Goal: Task Accomplishment & Management: Manage account settings

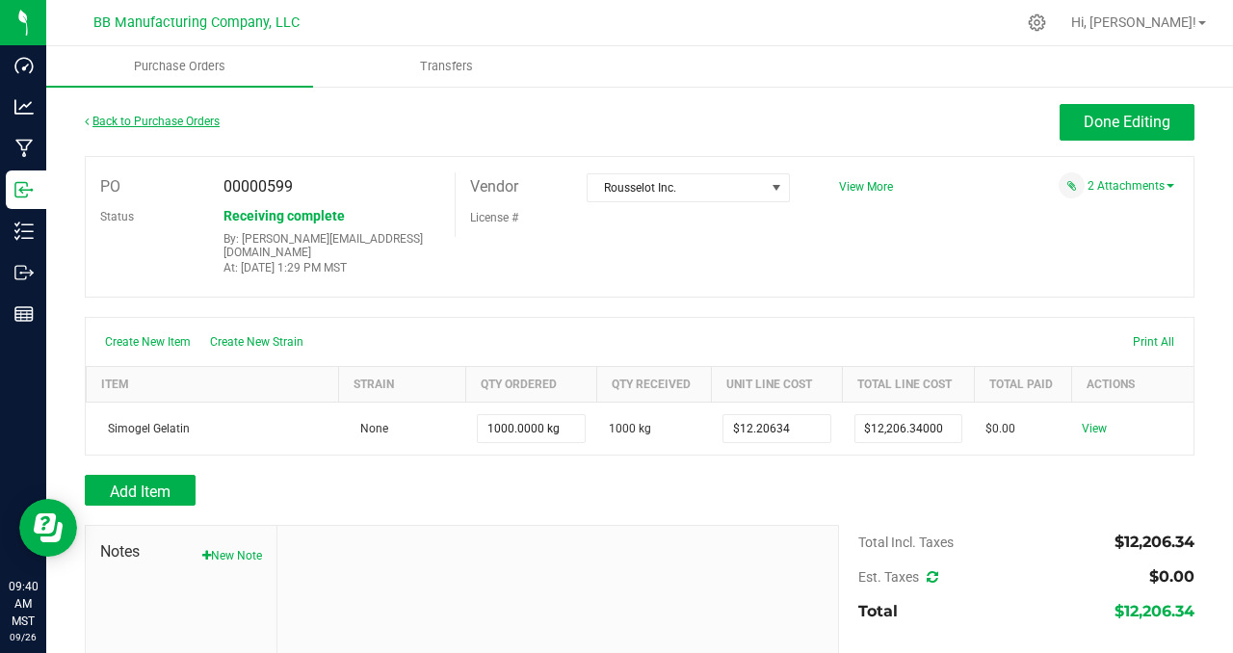
click at [172, 117] on link "Back to Purchase Orders" at bounding box center [152, 121] width 135 height 13
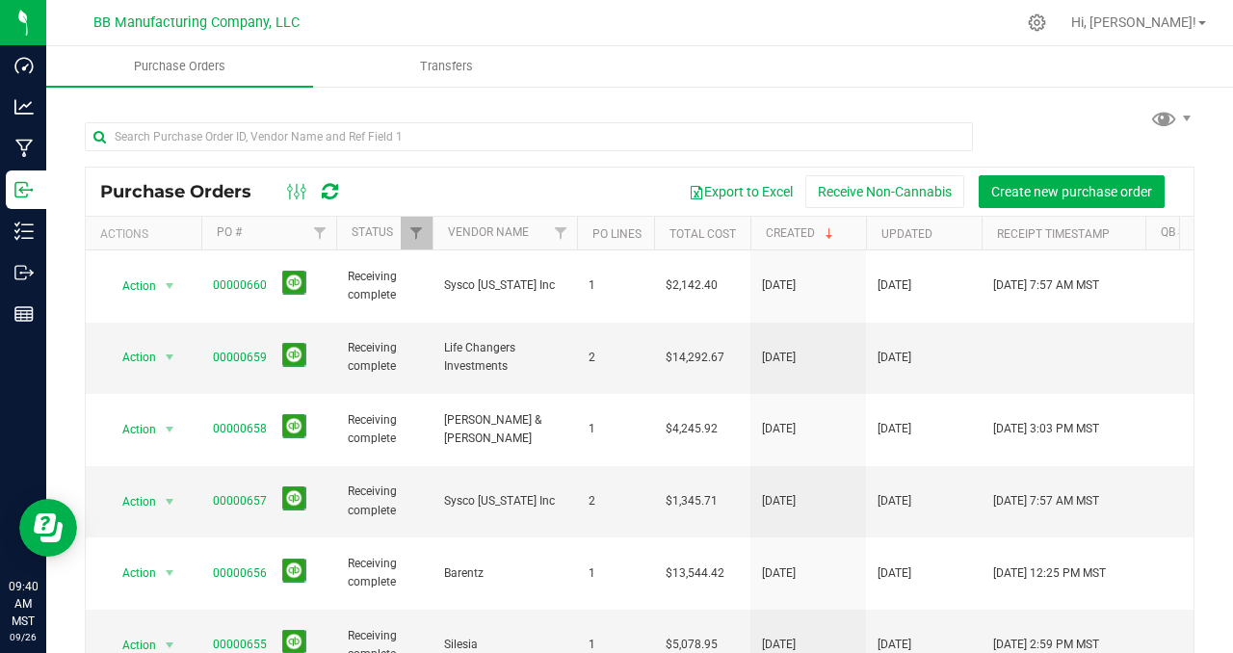
click at [1047, 153] on div at bounding box center [640, 136] width 1110 height 62
click at [1042, 192] on span "Create new purchase order" at bounding box center [1071, 191] width 161 height 15
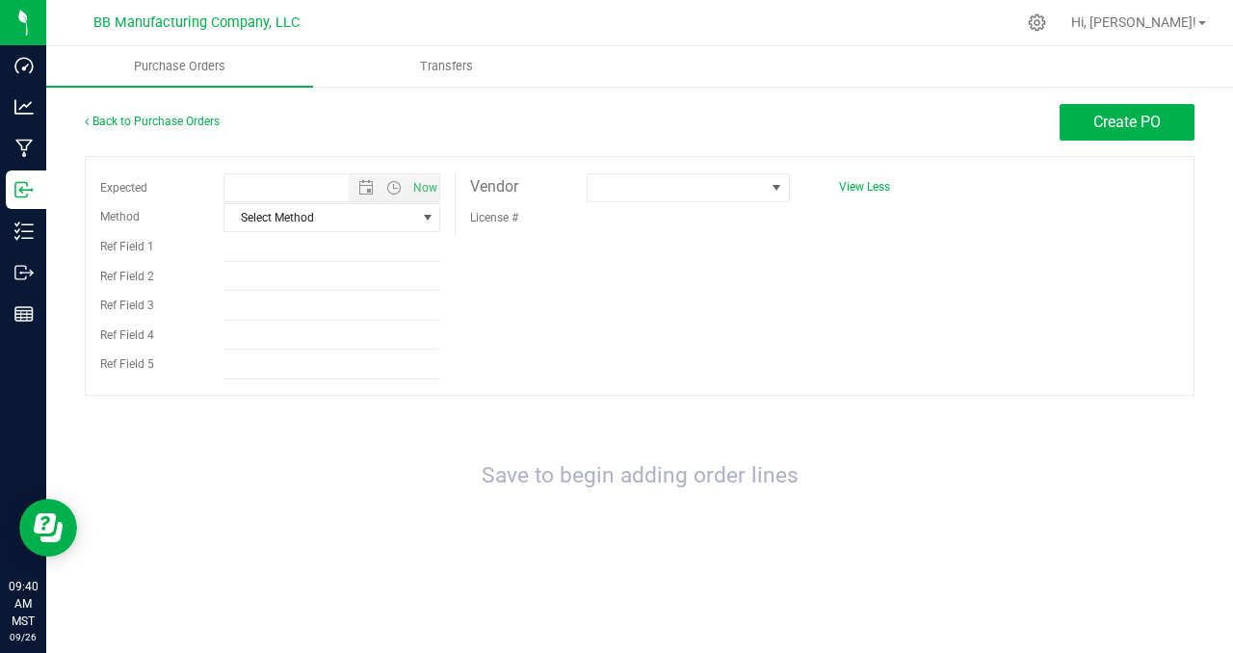
type input "[DATE] 9:40 AM"
click at [429, 213] on span "select" at bounding box center [427, 217] width 15 height 15
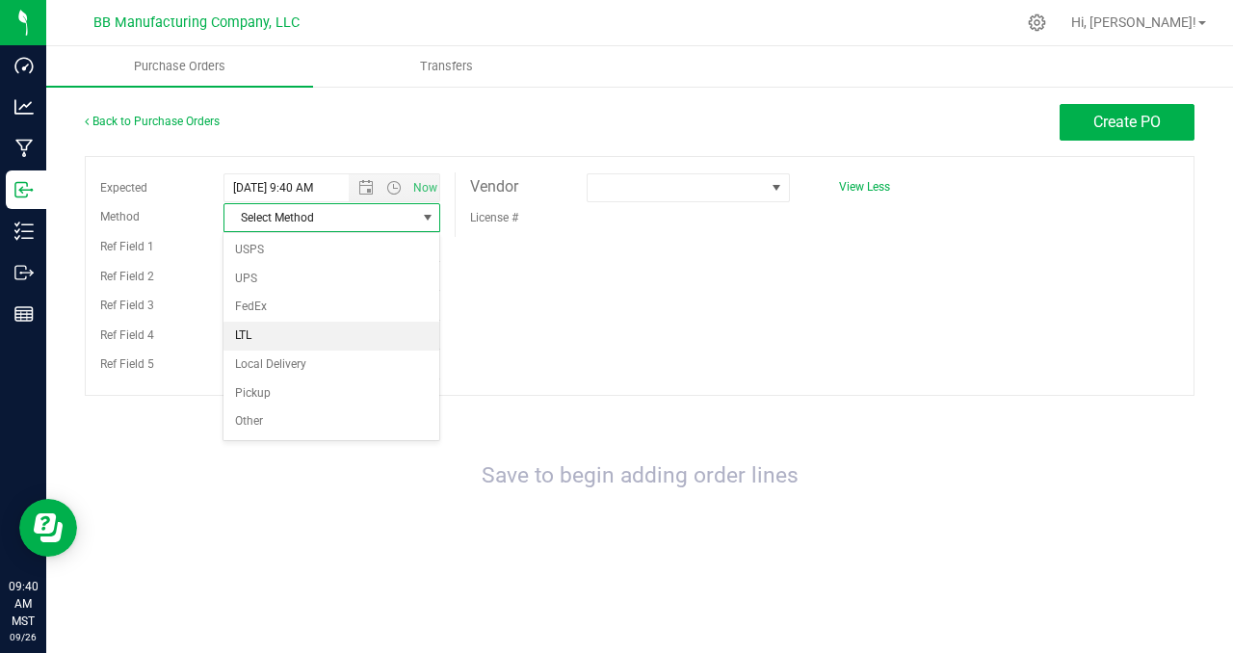
click at [262, 322] on li "LTL" at bounding box center [331, 336] width 216 height 29
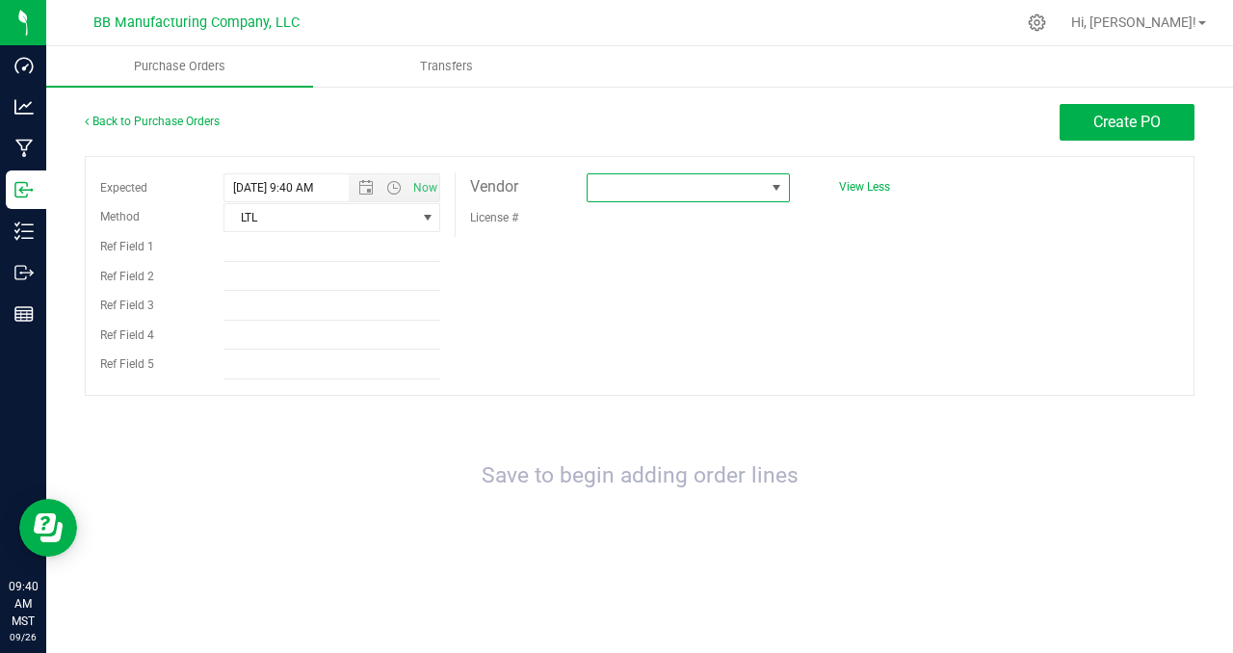
click at [681, 190] on span at bounding box center [676, 187] width 177 height 27
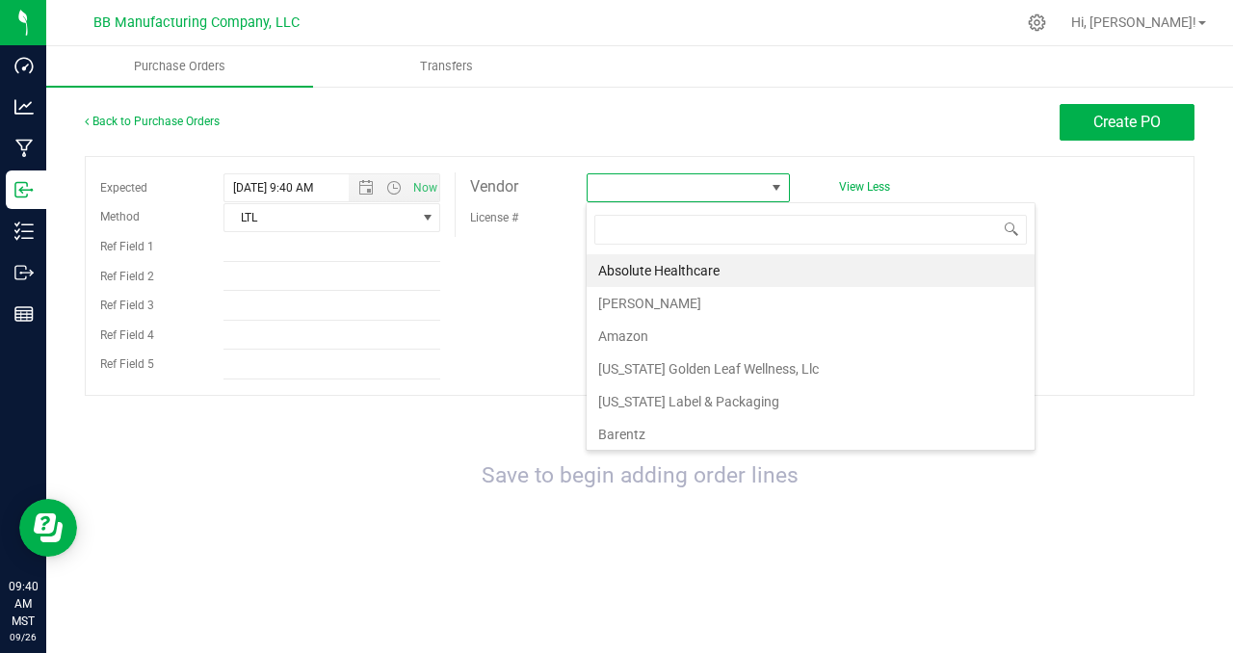
scroll to position [29, 203]
type input "ca"
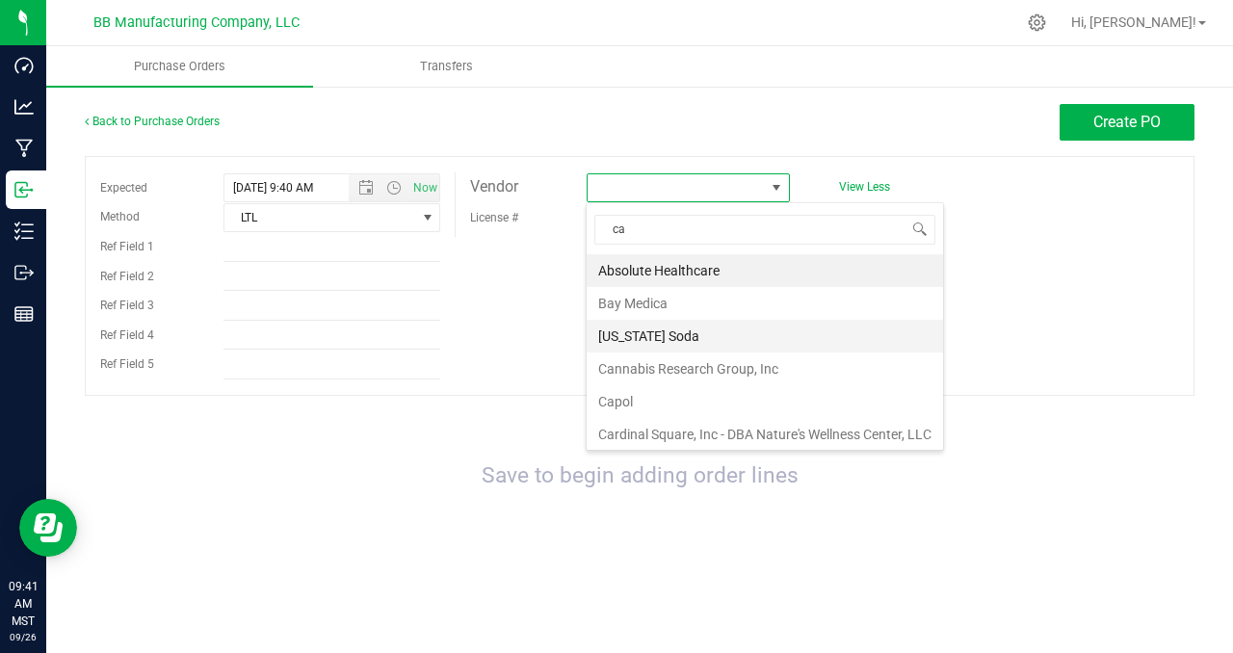
click at [666, 345] on li "[US_STATE] Soda" at bounding box center [765, 336] width 356 height 33
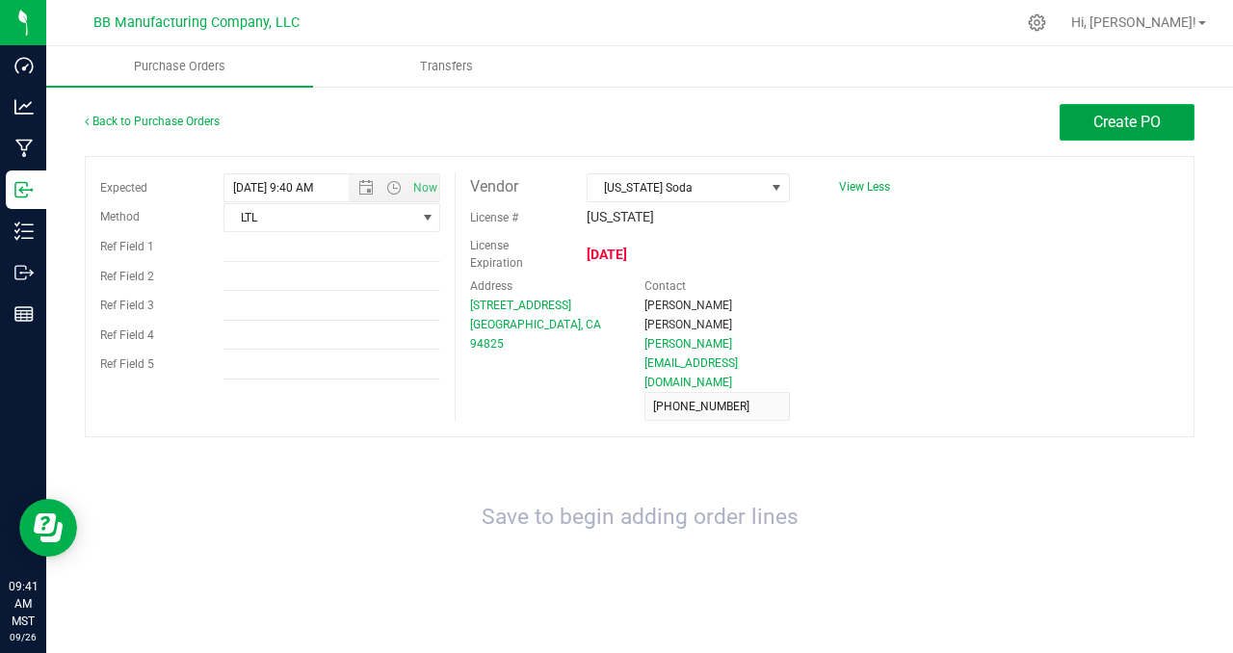
click at [1110, 124] on span "Create PO" at bounding box center [1126, 122] width 67 height 18
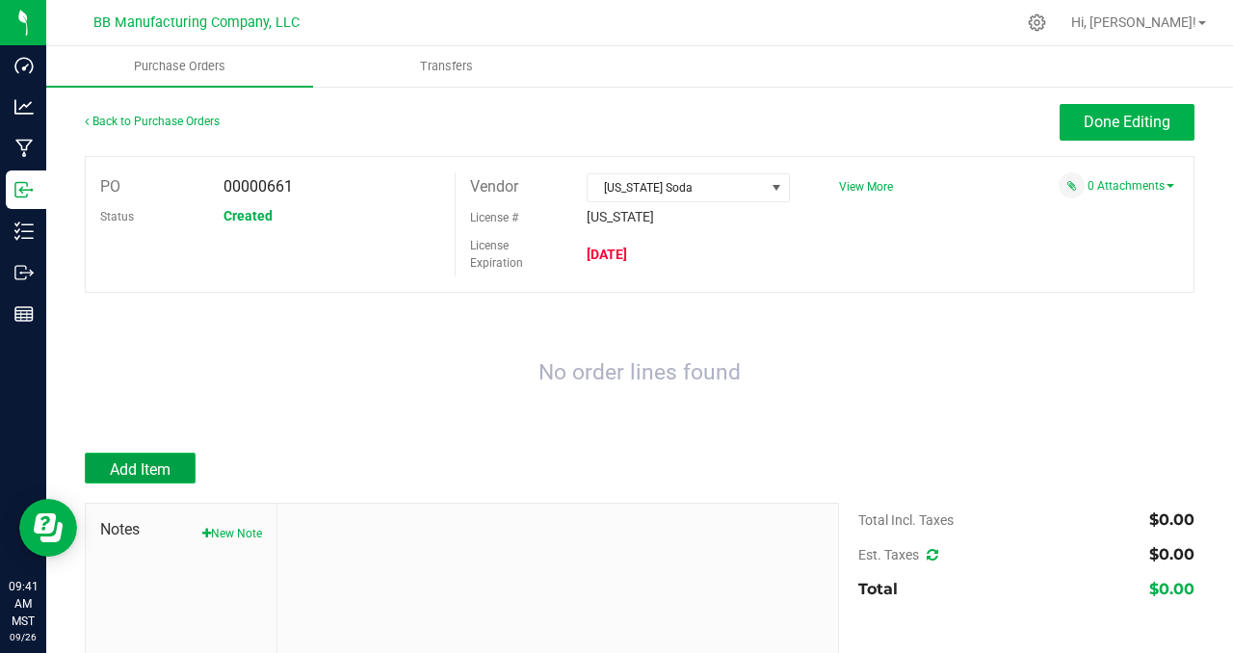
click at [115, 470] on span "Add Item" at bounding box center [140, 469] width 61 height 18
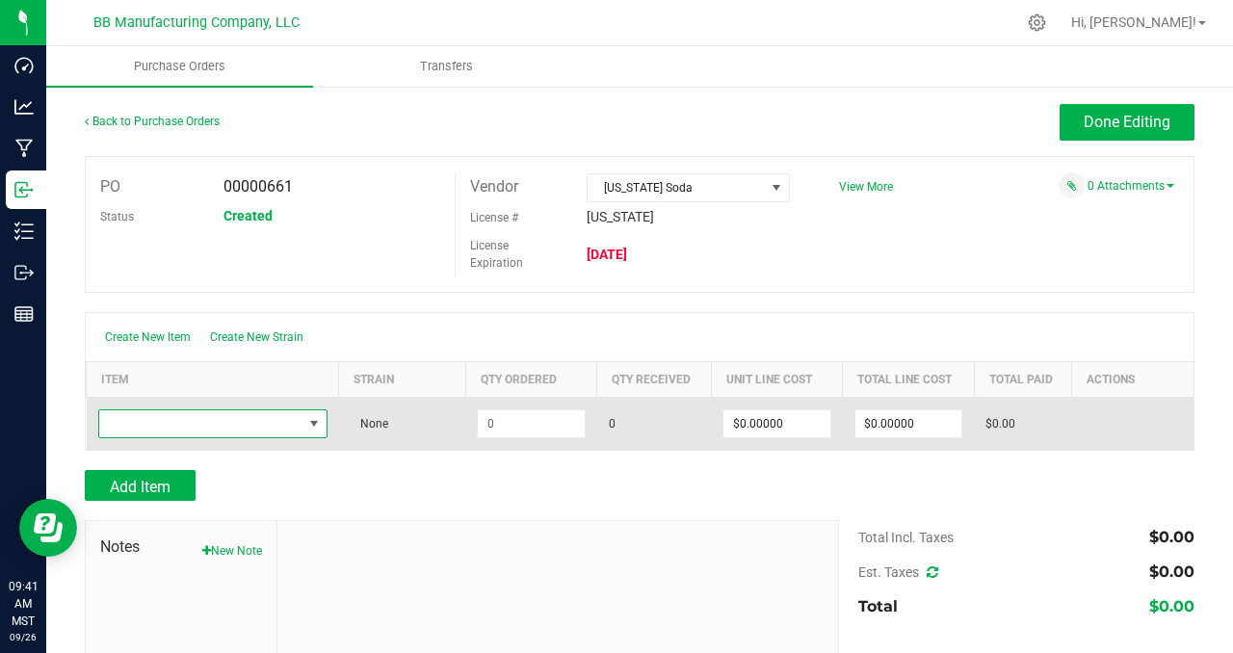
click at [310, 424] on span "NO DATA FOUND" at bounding box center [313, 423] width 15 height 15
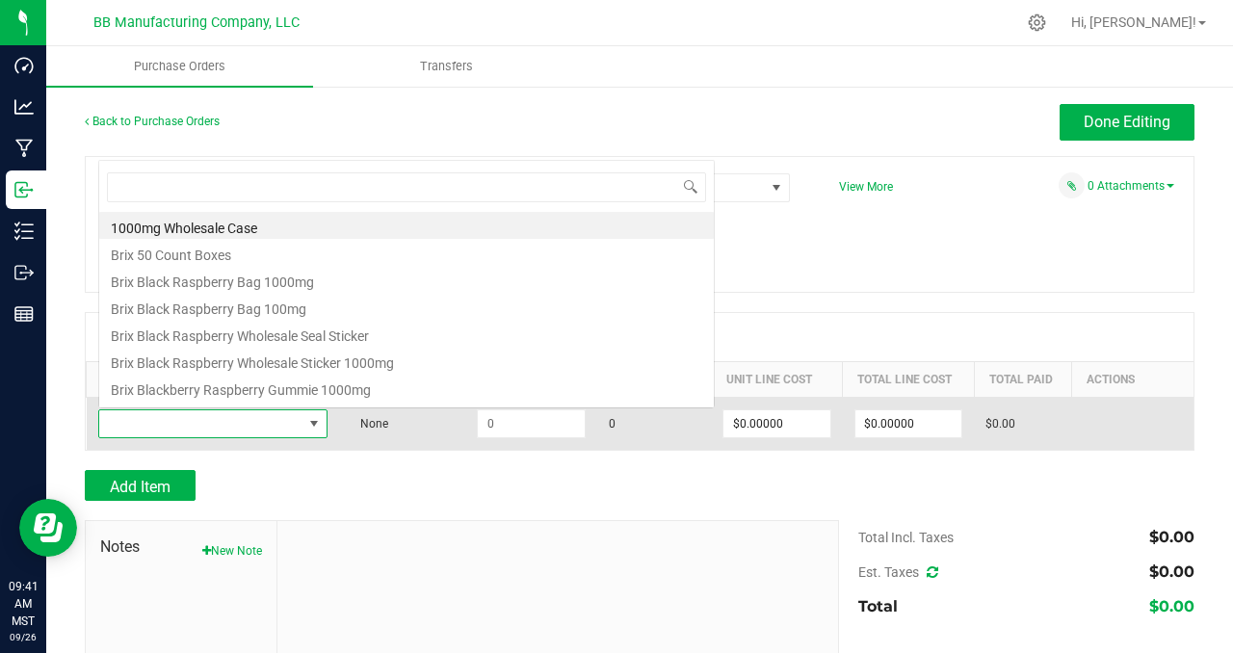
scroll to position [29, 223]
type input "mal"
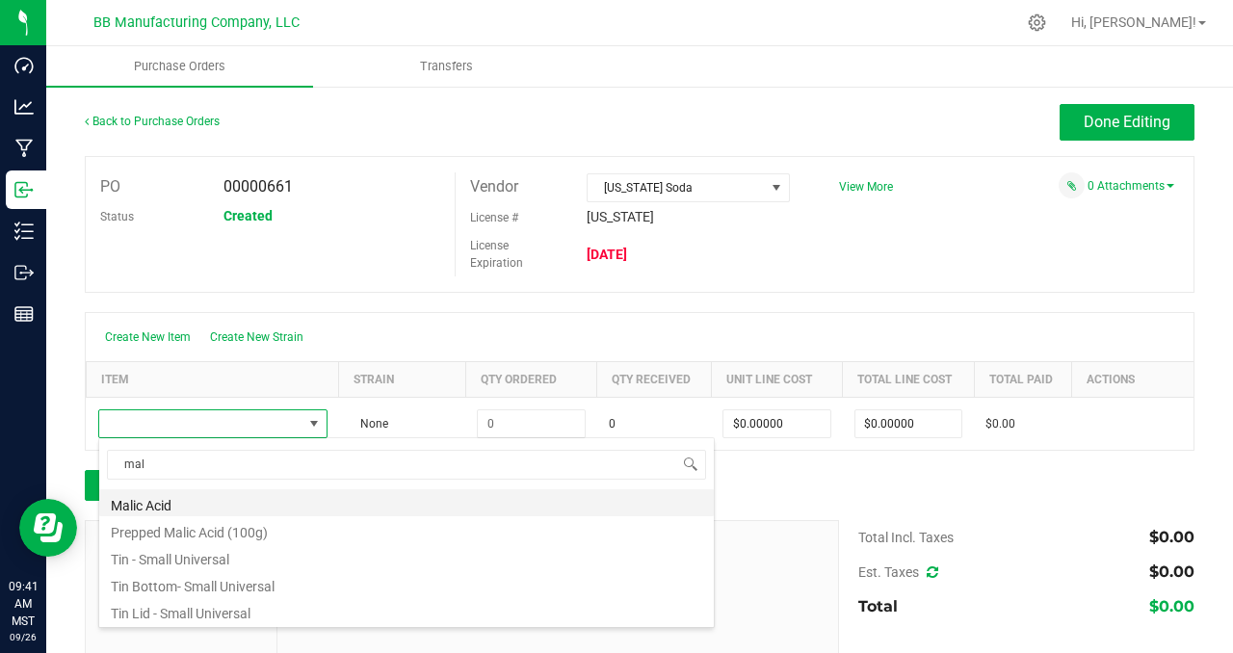
click at [191, 505] on li "Malic Acid" at bounding box center [406, 502] width 615 height 27
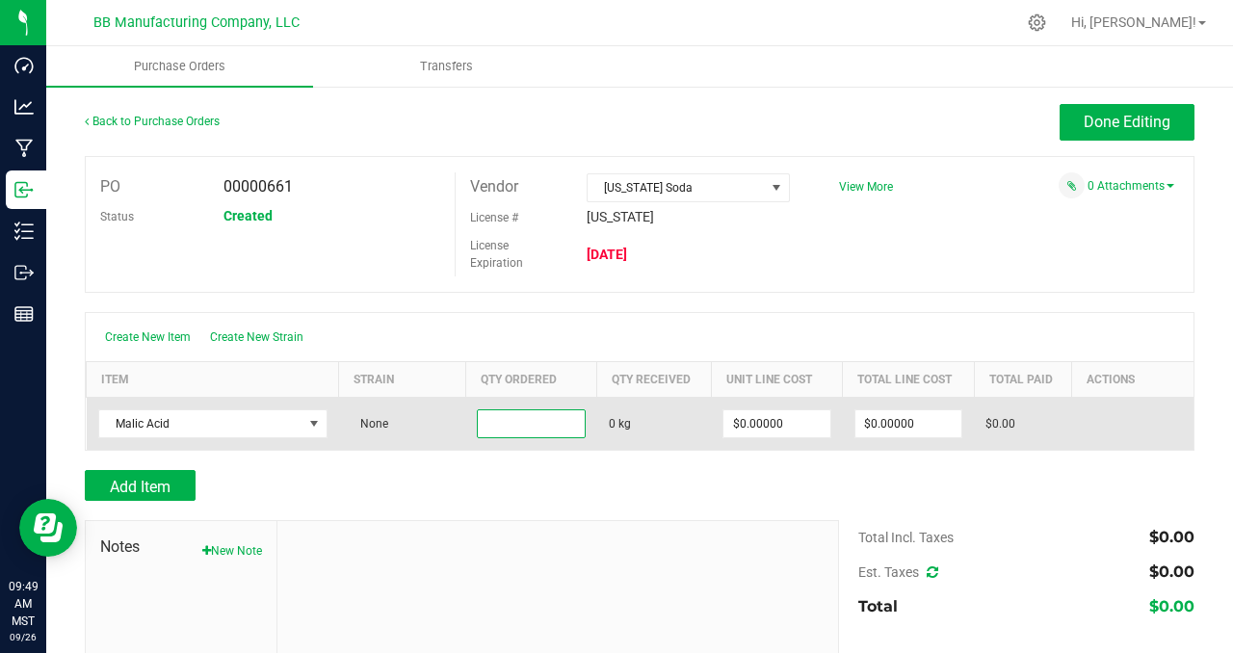
click at [538, 422] on input at bounding box center [531, 423] width 106 height 27
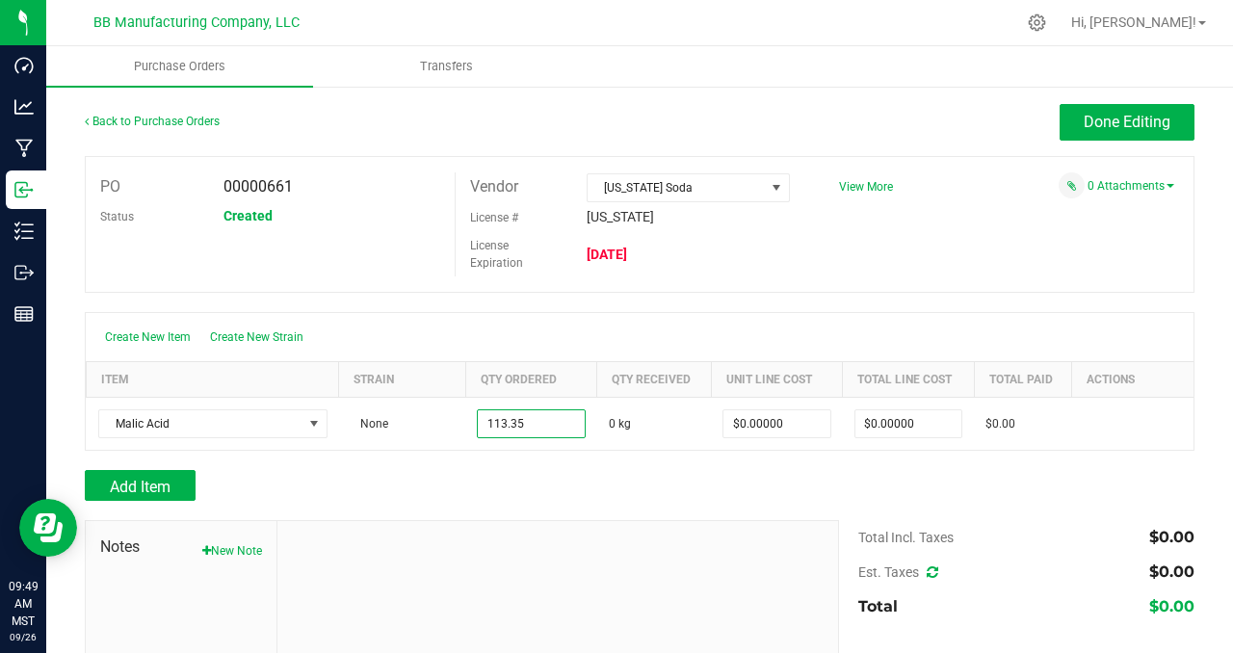
type input "113.3500 kg"
click at [950, 241] on div "PO 00000661 Status Created Vendor [US_STATE] Soda License # [US_STATE] License …" at bounding box center [640, 224] width 1110 height 137
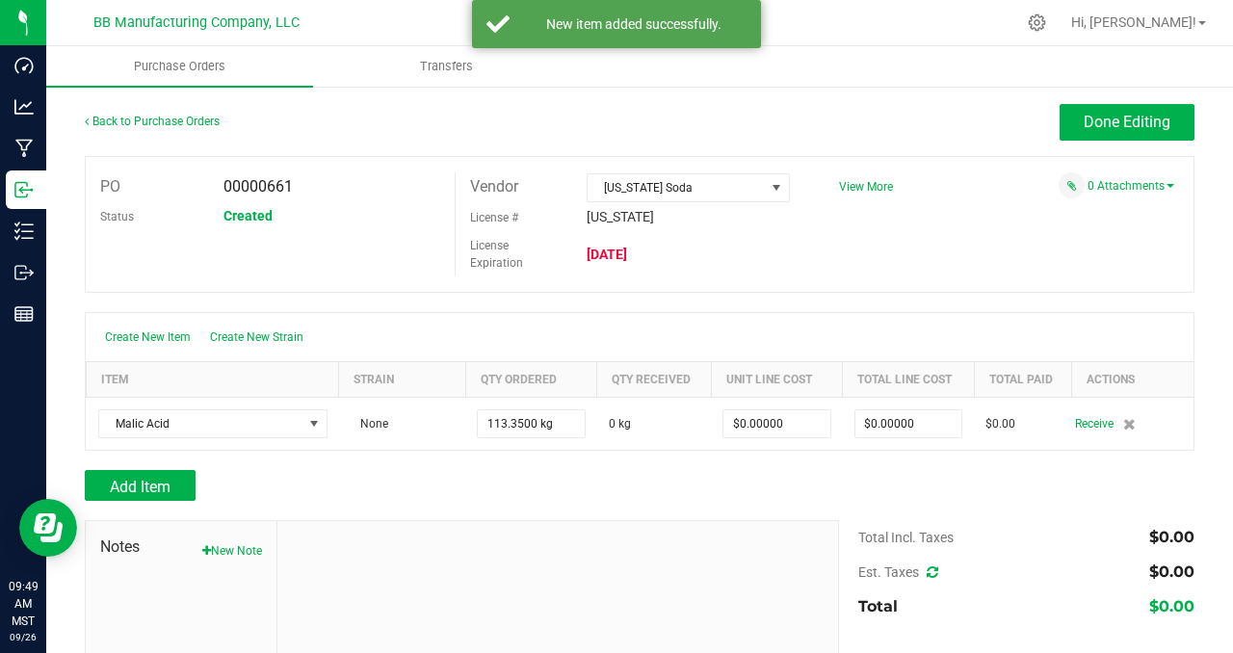
click at [901, 247] on div "PO 00000661 Status Created Vendor [US_STATE] Soda License # [US_STATE] License …" at bounding box center [640, 224] width 1110 height 137
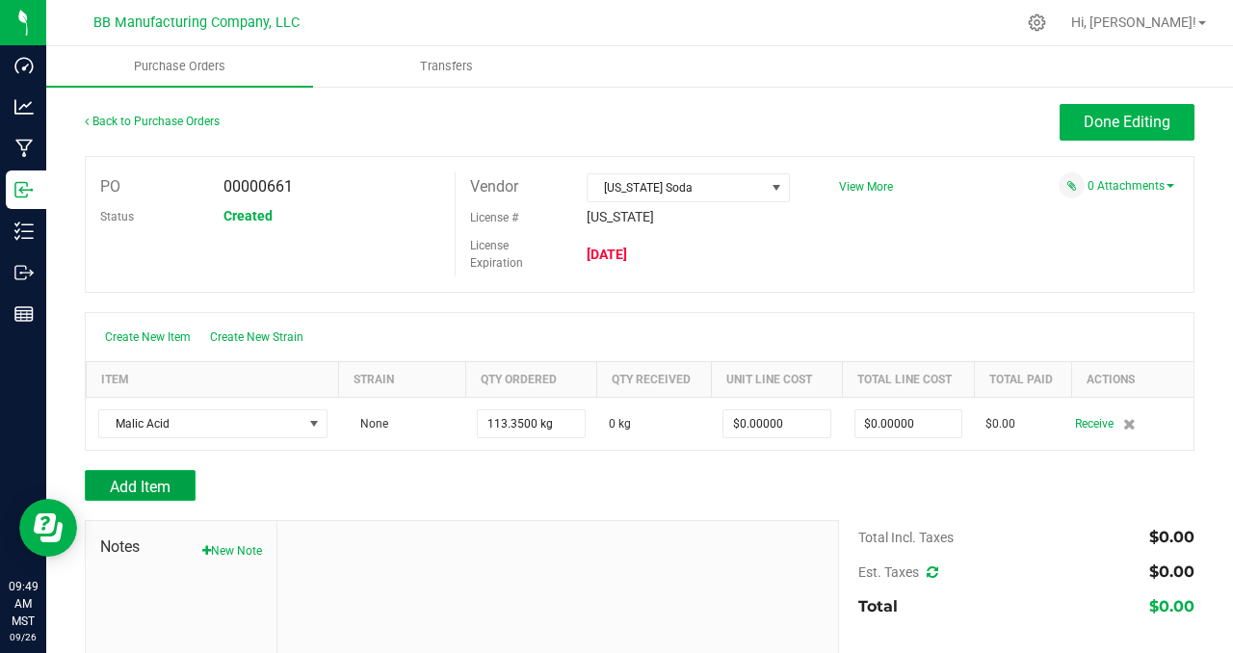
click at [131, 492] on span "Add Item" at bounding box center [140, 487] width 61 height 18
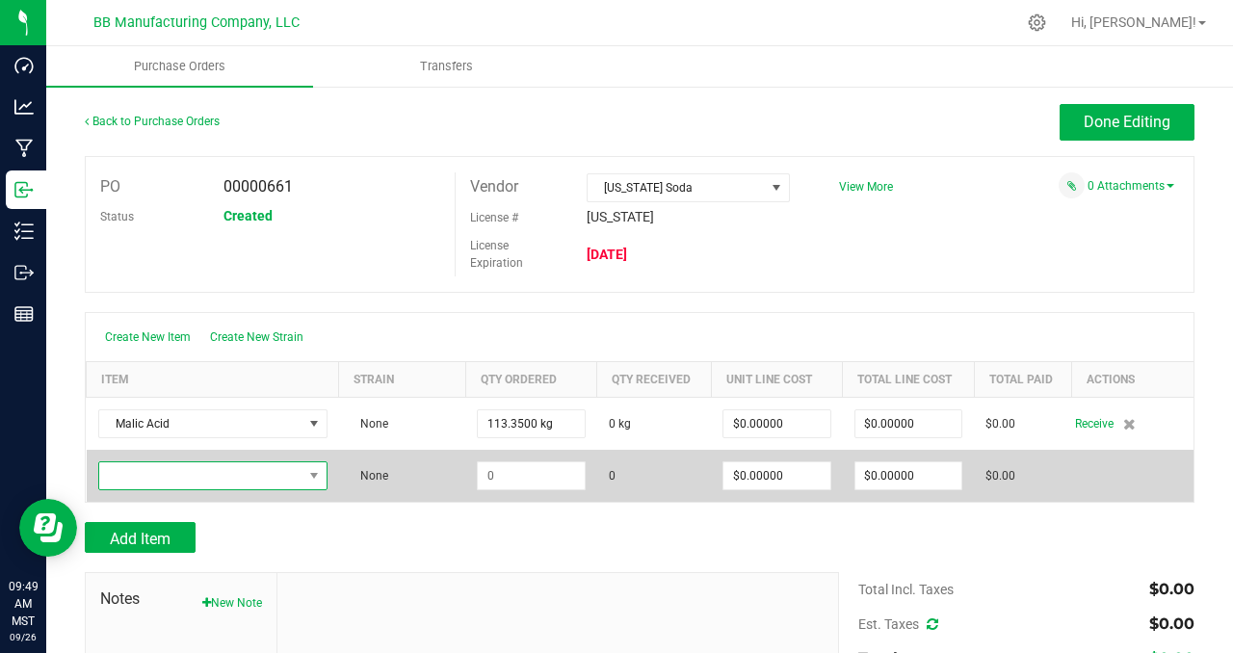
click at [178, 471] on span "NO DATA FOUND" at bounding box center [200, 475] width 203 height 27
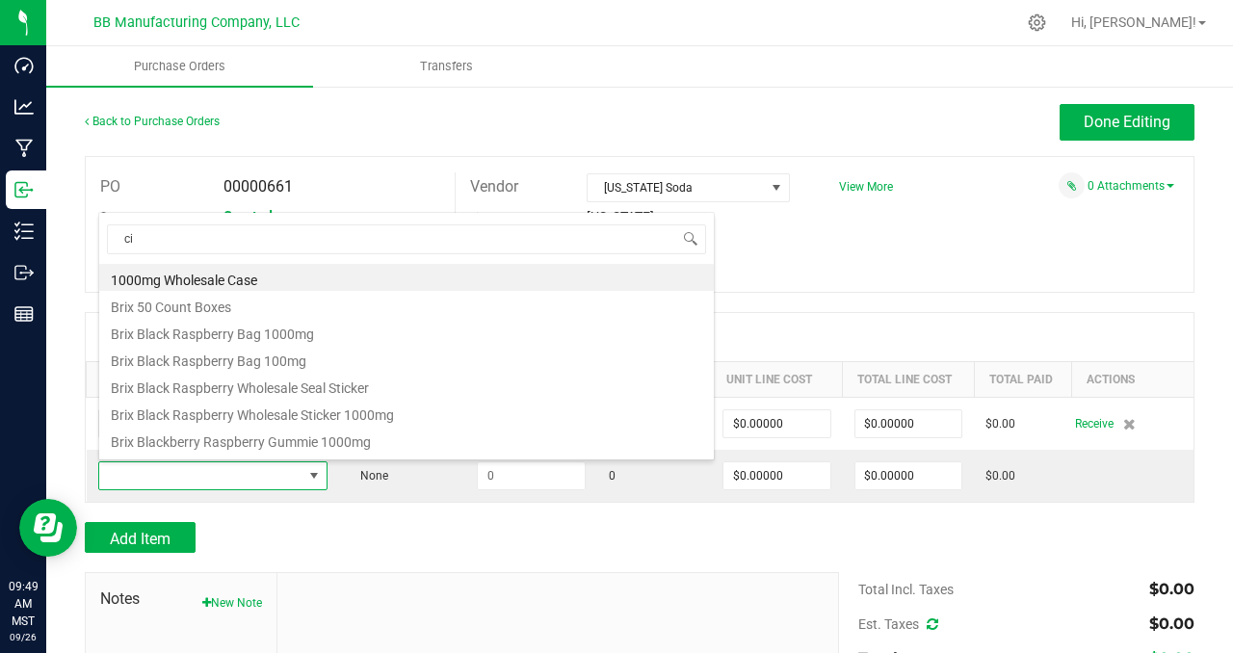
type input "cit"
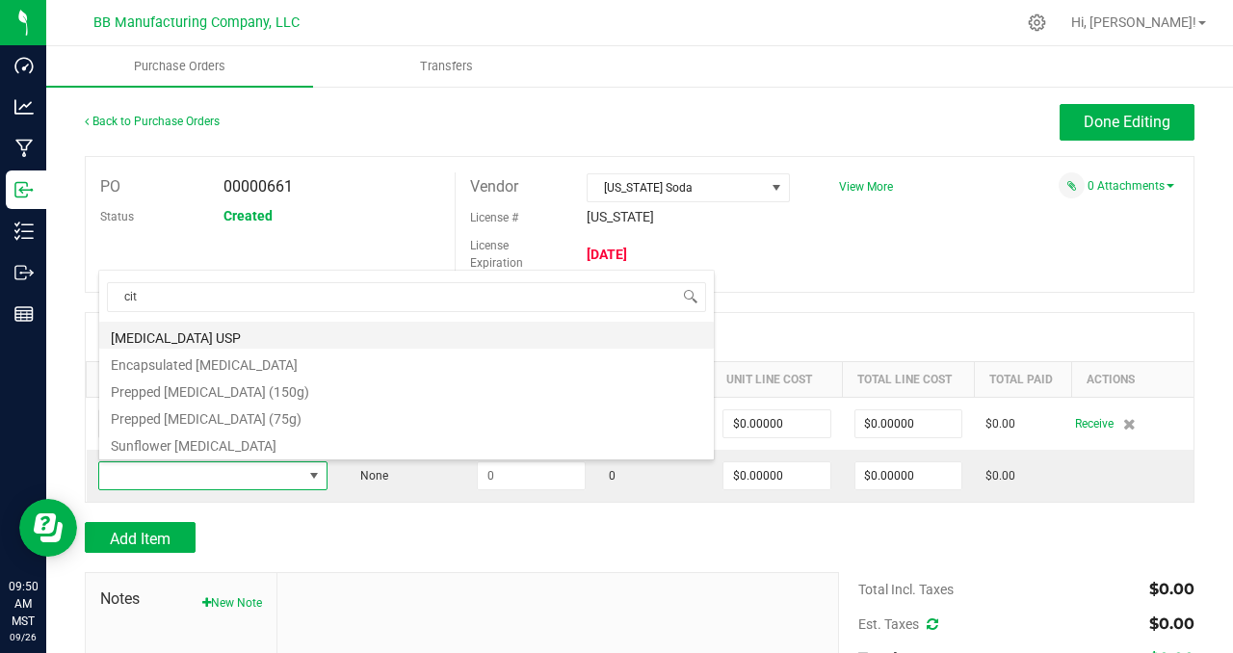
click at [214, 335] on li "[MEDICAL_DATA] USP" at bounding box center [406, 335] width 615 height 27
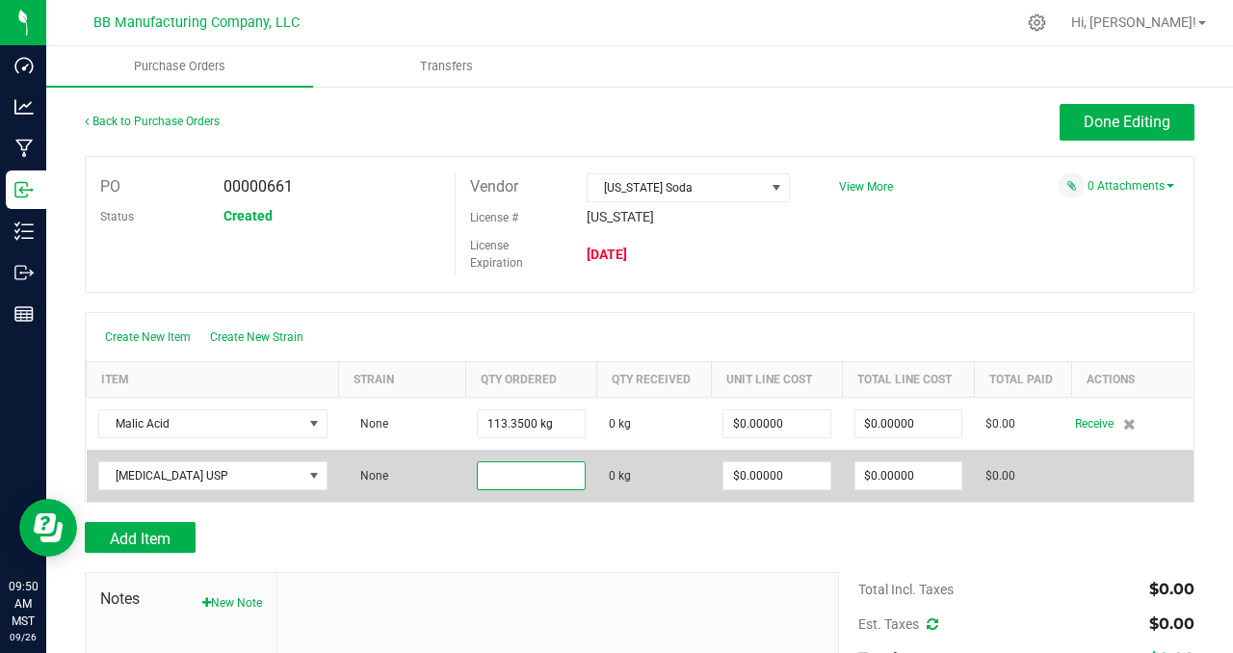
click at [532, 475] on input at bounding box center [531, 475] width 106 height 27
type input "453.4000 kg"
click at [1106, 475] on td at bounding box center [1132, 476] width 121 height 52
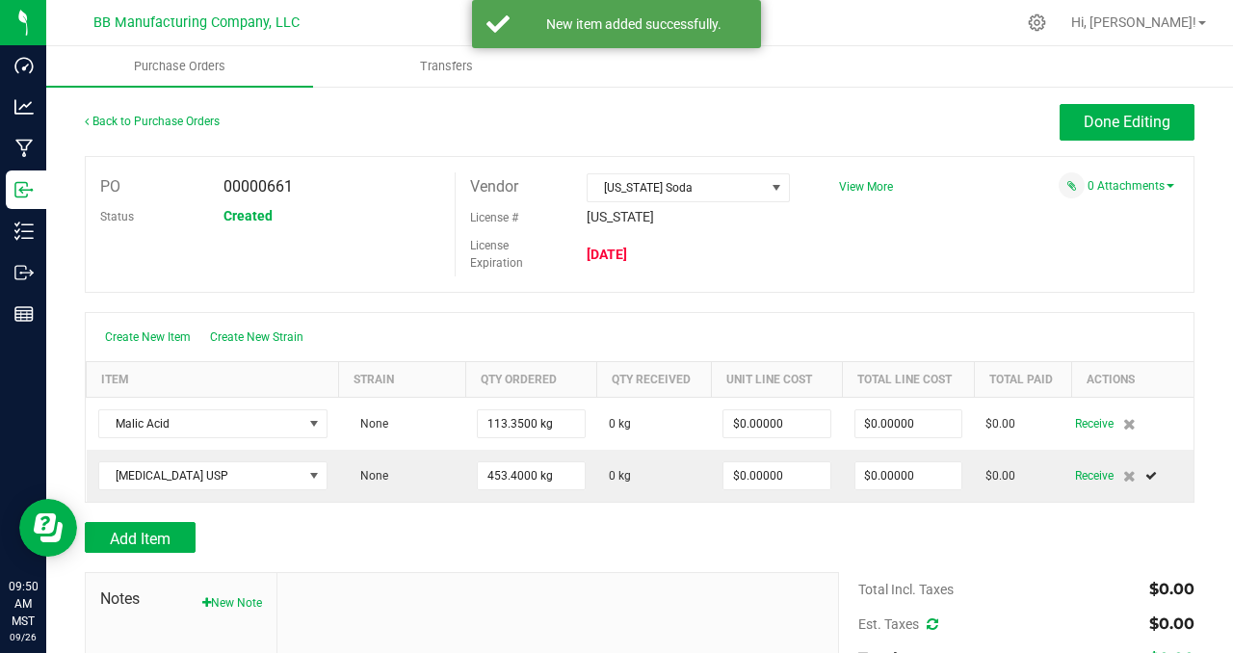
click at [887, 267] on div "PO 00000661 Status Created Vendor [US_STATE] Soda License # [US_STATE] License …" at bounding box center [640, 224] width 1110 height 137
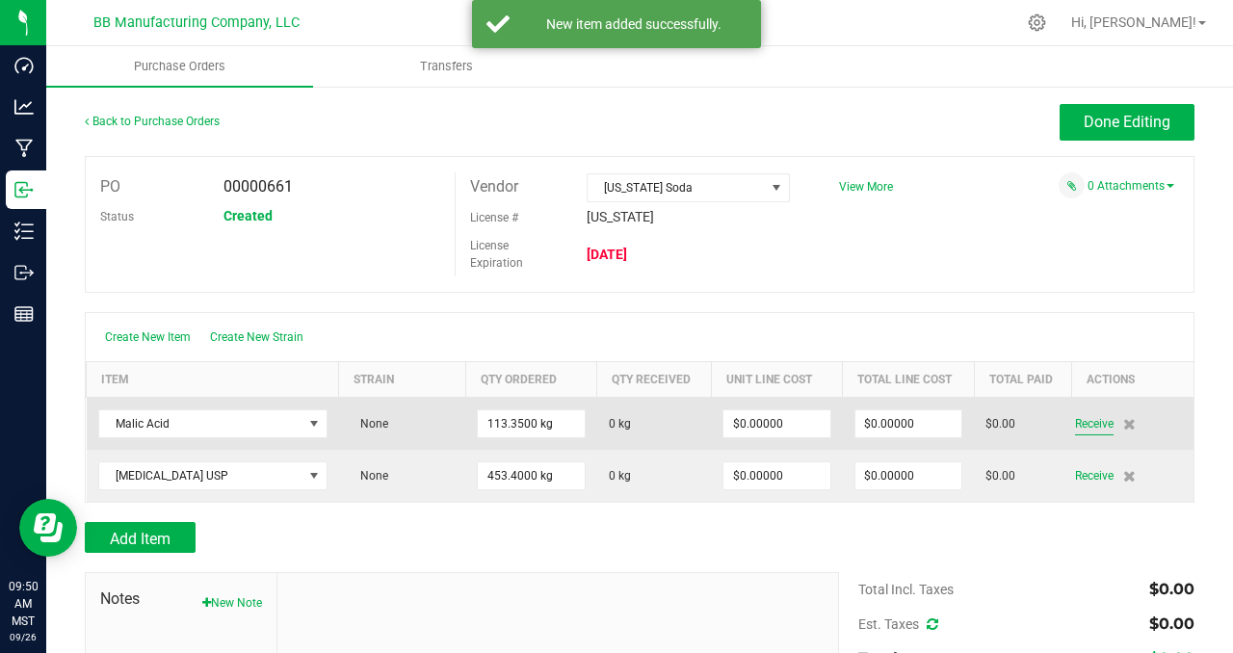
click at [1078, 423] on span "Receive" at bounding box center [1094, 423] width 39 height 23
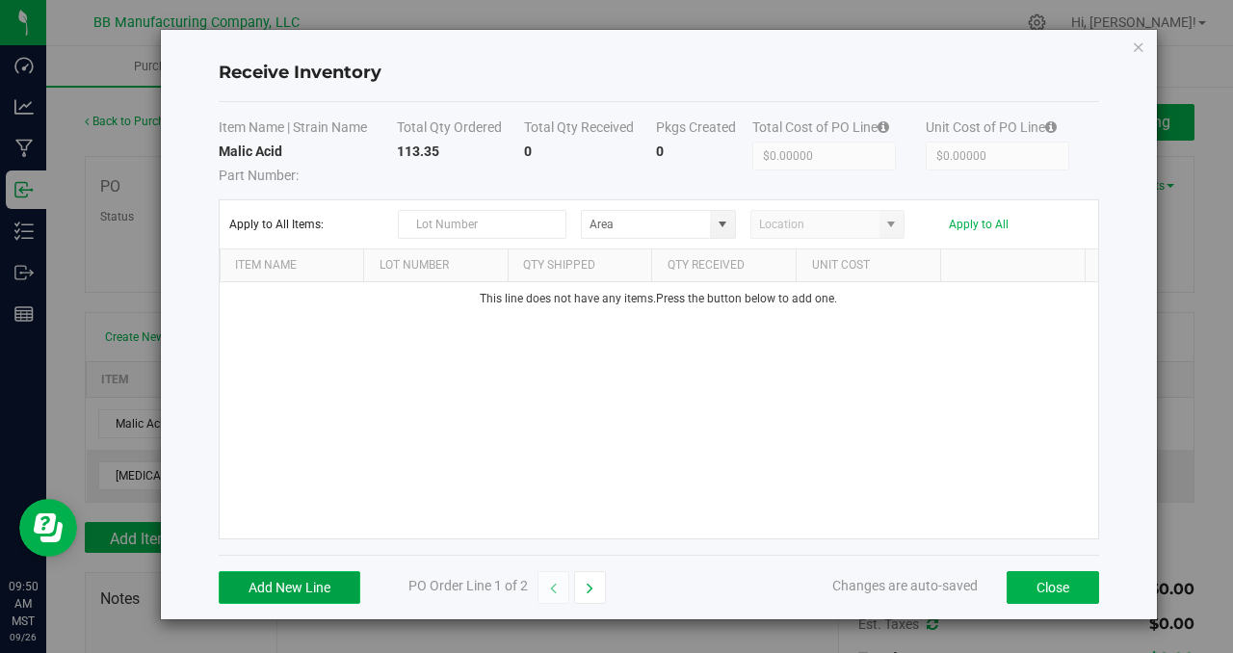
click at [301, 576] on button "Add New Line" at bounding box center [290, 587] width 142 height 33
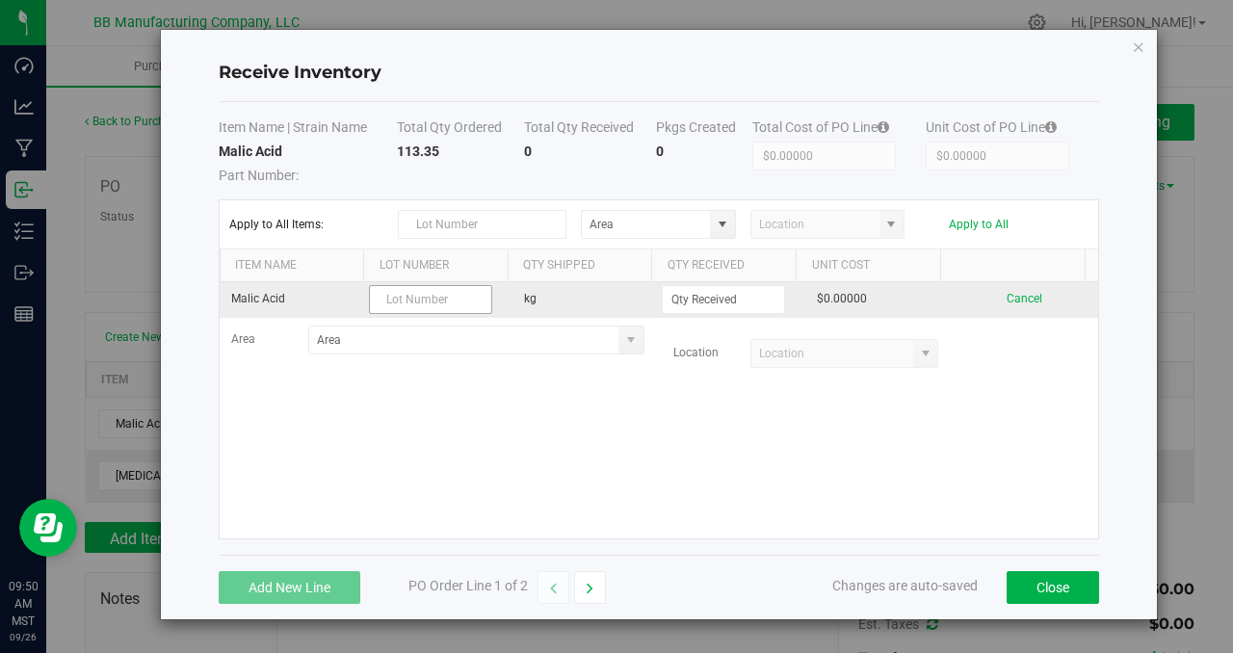
click at [409, 301] on input "text" at bounding box center [430, 299] width 123 height 29
click at [424, 298] on input "text" at bounding box center [430, 299] width 123 height 29
click at [425, 298] on input "SFU22 364 [DATE]" at bounding box center [430, 299] width 123 height 29
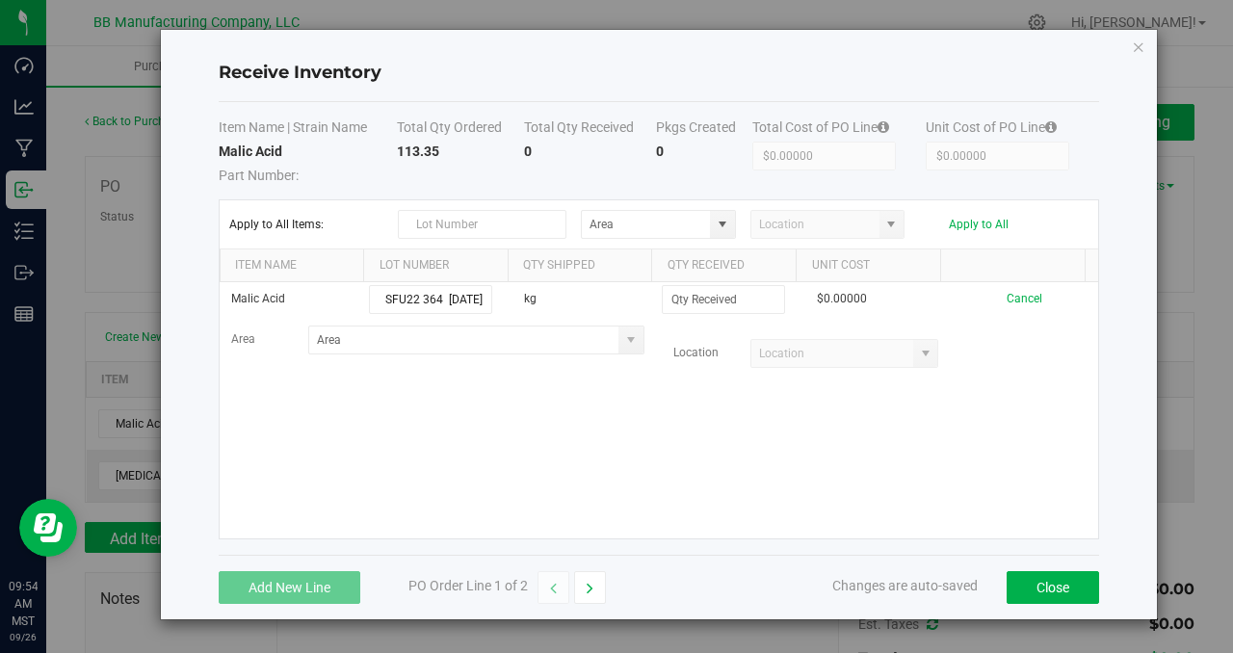
type input "SFU22 364 [DATE]"
click at [581, 421] on div "Malic Acid SFU22 364 [DATE] kg $0.00000 Cancel Area Location" at bounding box center [659, 410] width 879 height 256
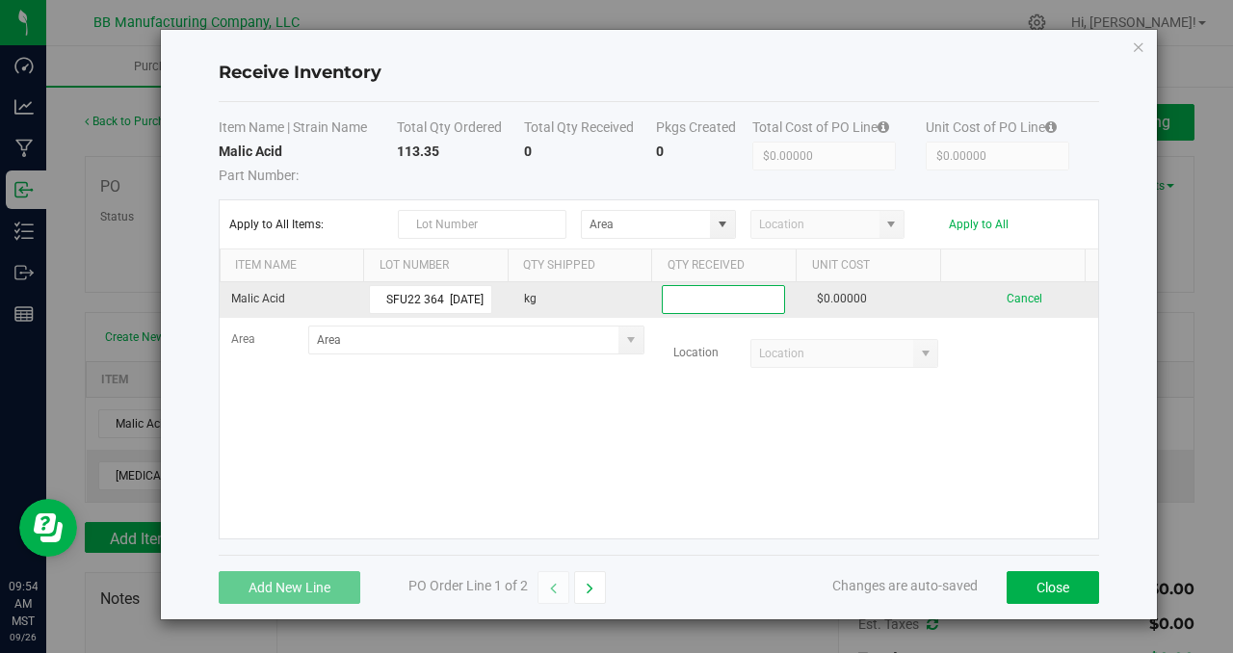
click at [700, 301] on input at bounding box center [723, 299] width 121 height 27
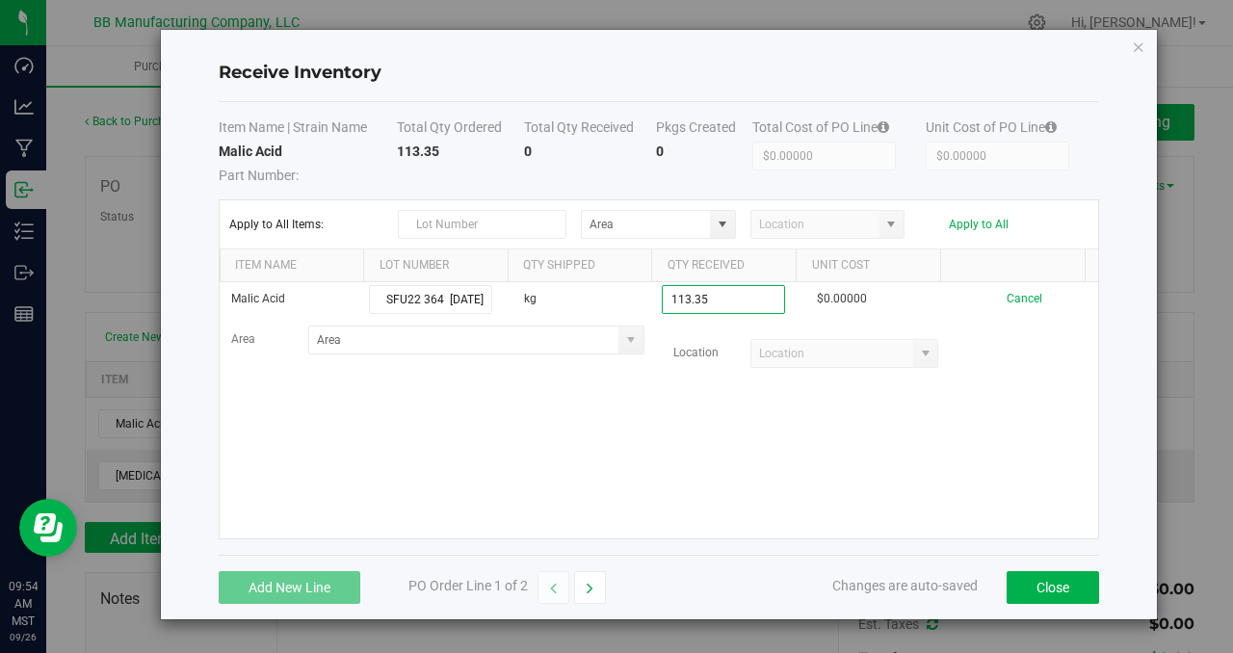
type input "113.3500 kg"
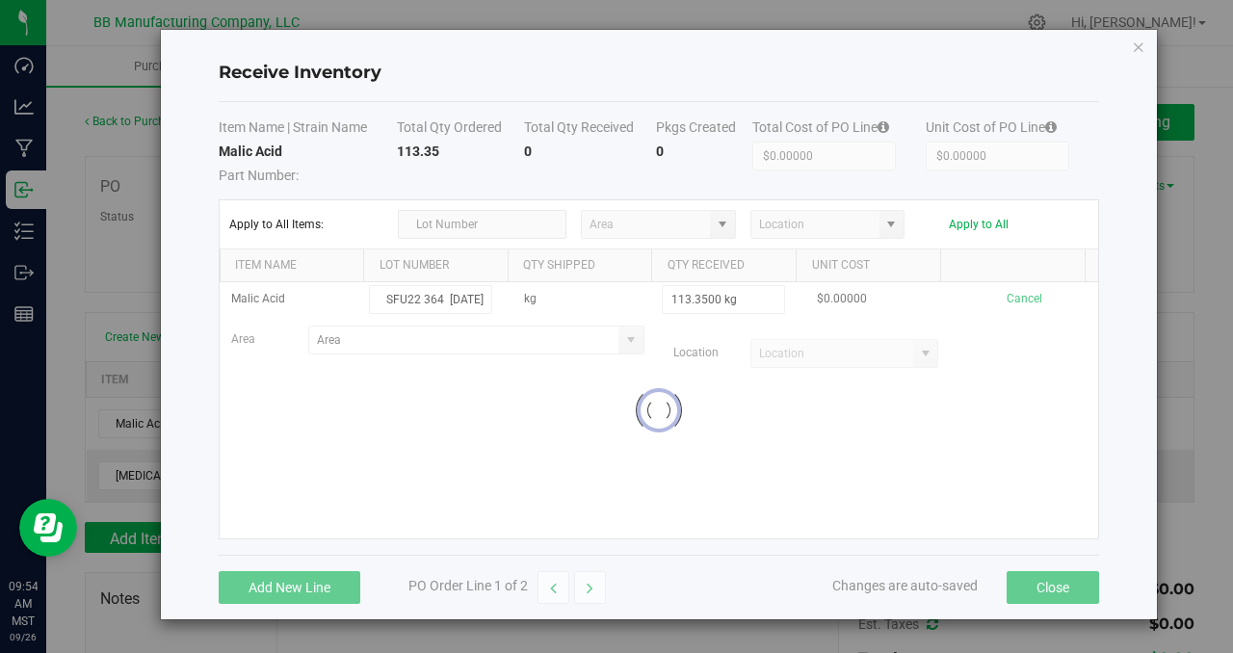
click at [499, 437] on kendo-grid-list "Malic Acid SFU22 364 [DATE] kg 113.3500 kg $0.00000 Cancel Area Location Loading" at bounding box center [659, 410] width 879 height 256
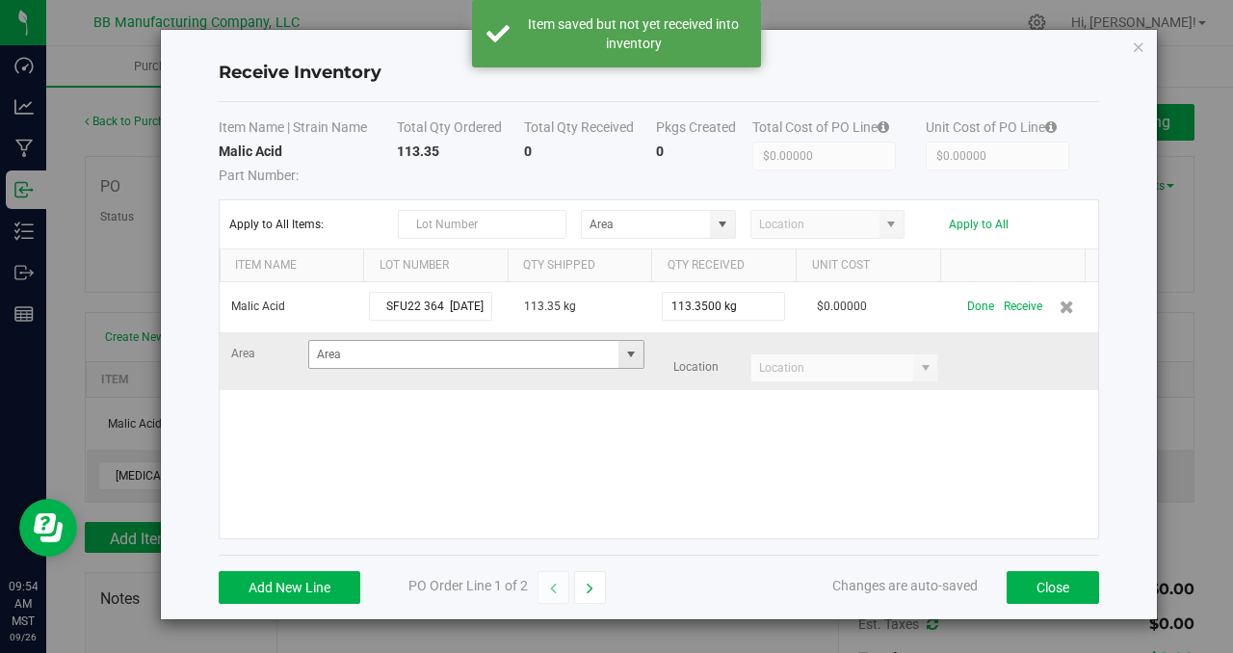
click at [623, 356] on span at bounding box center [630, 354] width 15 height 15
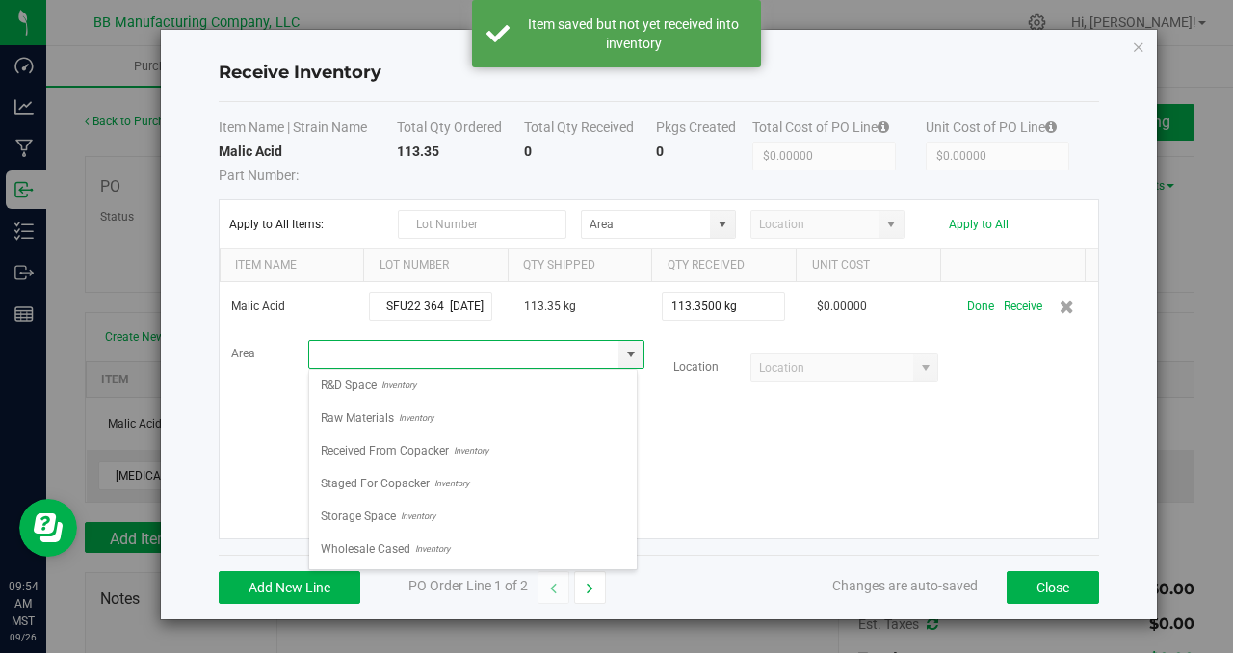
scroll to position [524, 0]
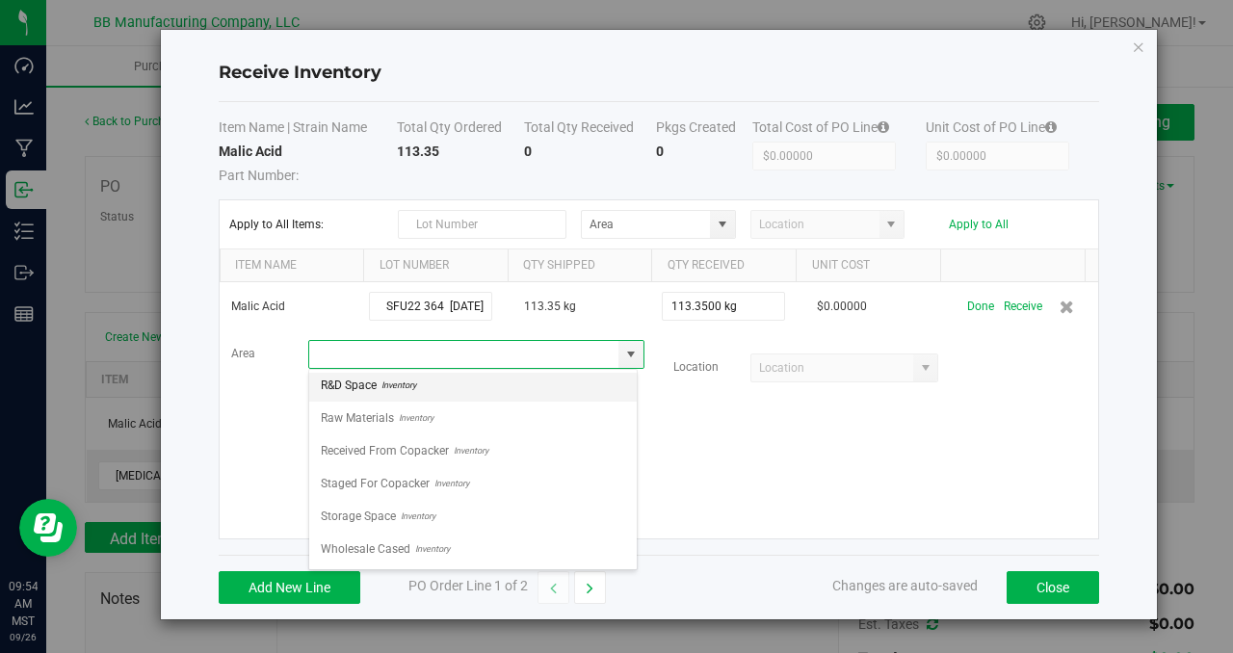
click at [410, 387] on span "Inventory" at bounding box center [396, 385] width 39 height 29
type input "R&D Space"
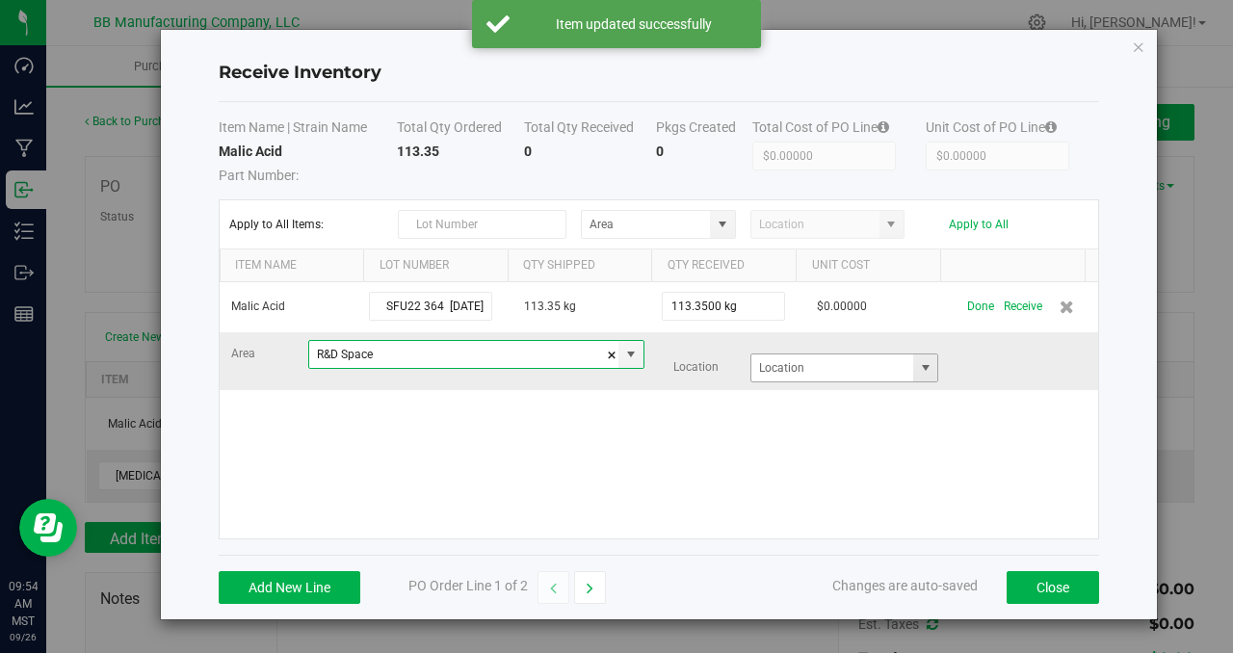
click at [918, 368] on span at bounding box center [925, 367] width 15 height 15
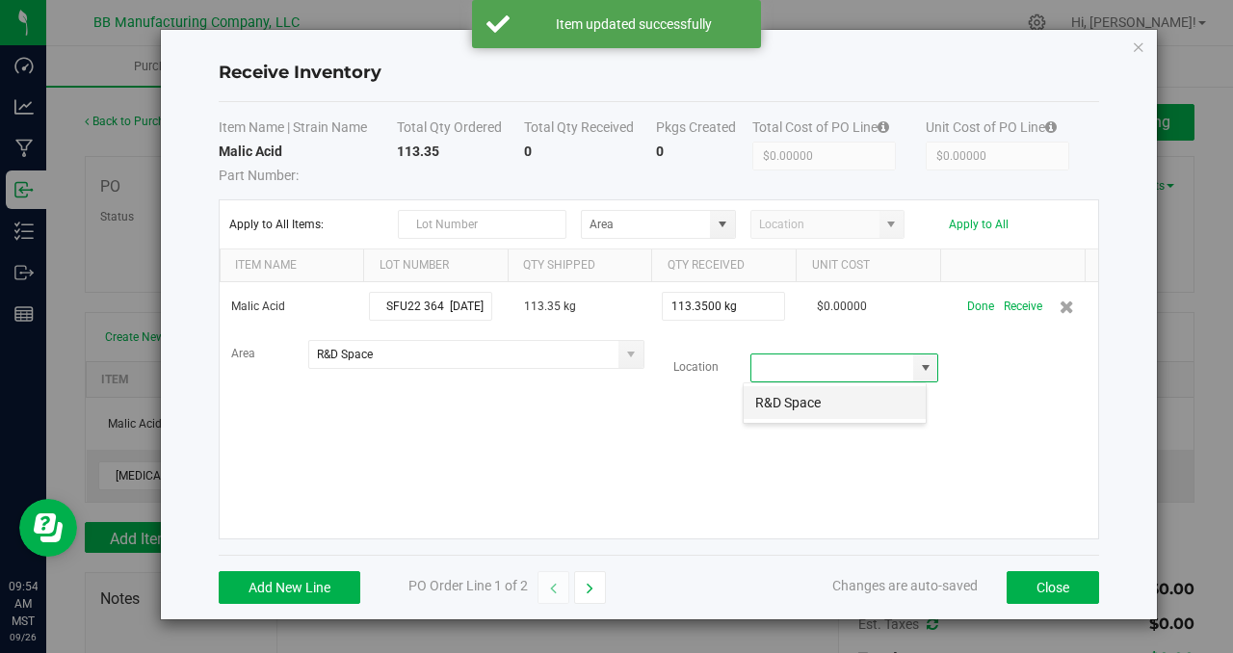
scroll to position [29, 184]
click at [832, 406] on li "R&D Space" at bounding box center [835, 402] width 182 height 33
type input "R&D Space"
click at [1012, 412] on div "Malic Acid SFU22 364 [DATE] 113.35 kg 113.3500 kg $0.00000 Done Receive Area R&…" at bounding box center [659, 410] width 879 height 256
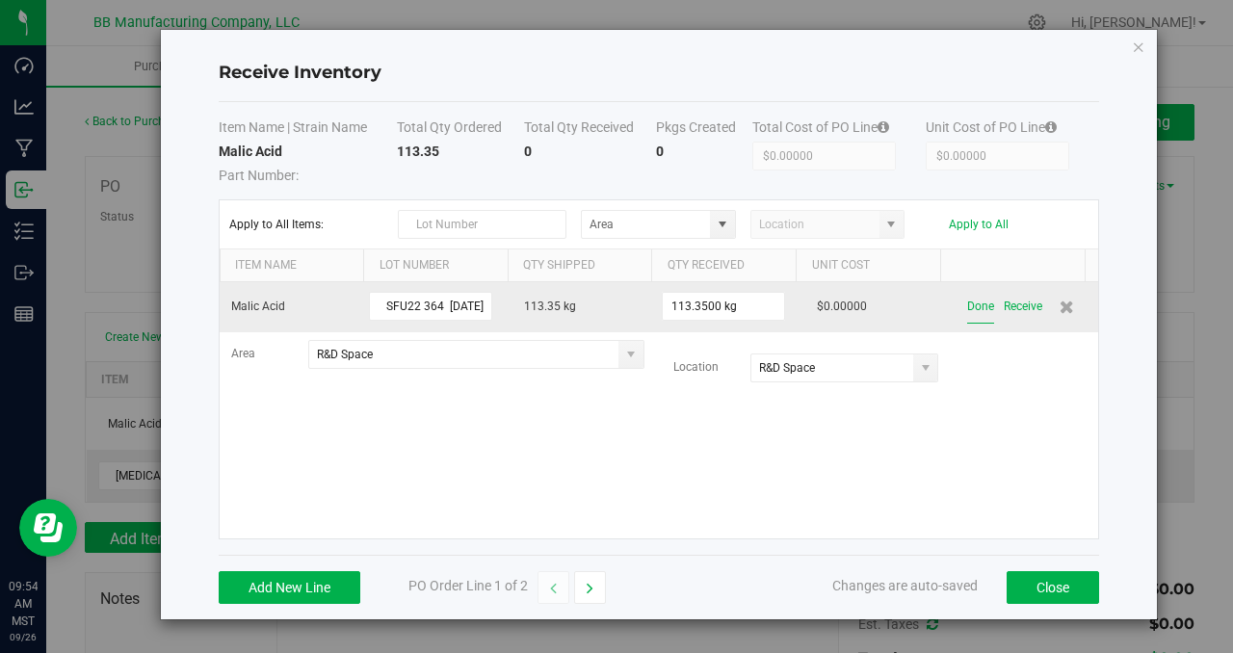
click at [967, 309] on button "Done" at bounding box center [980, 307] width 27 height 34
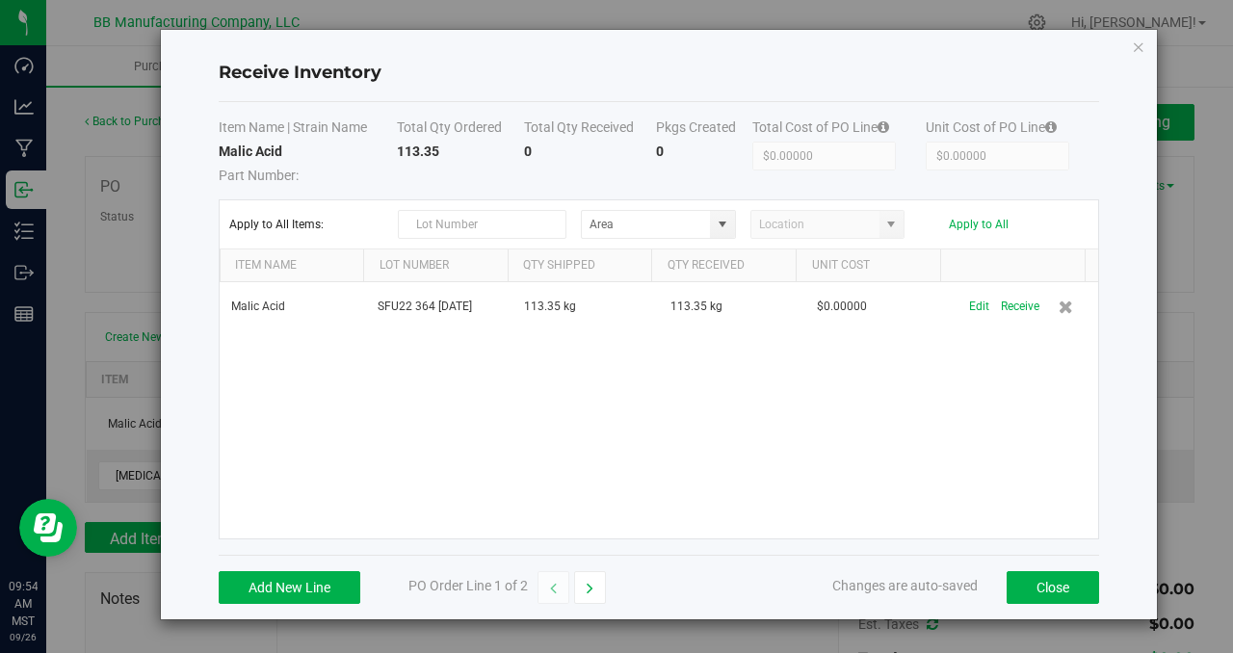
click at [1002, 440] on div "Malic Acid SFU22 364 [DATE] 113.35 kg 113.35 kg $0.00000 Edit Receive" at bounding box center [659, 410] width 879 height 256
click at [1033, 591] on button "Close" at bounding box center [1053, 587] width 92 height 33
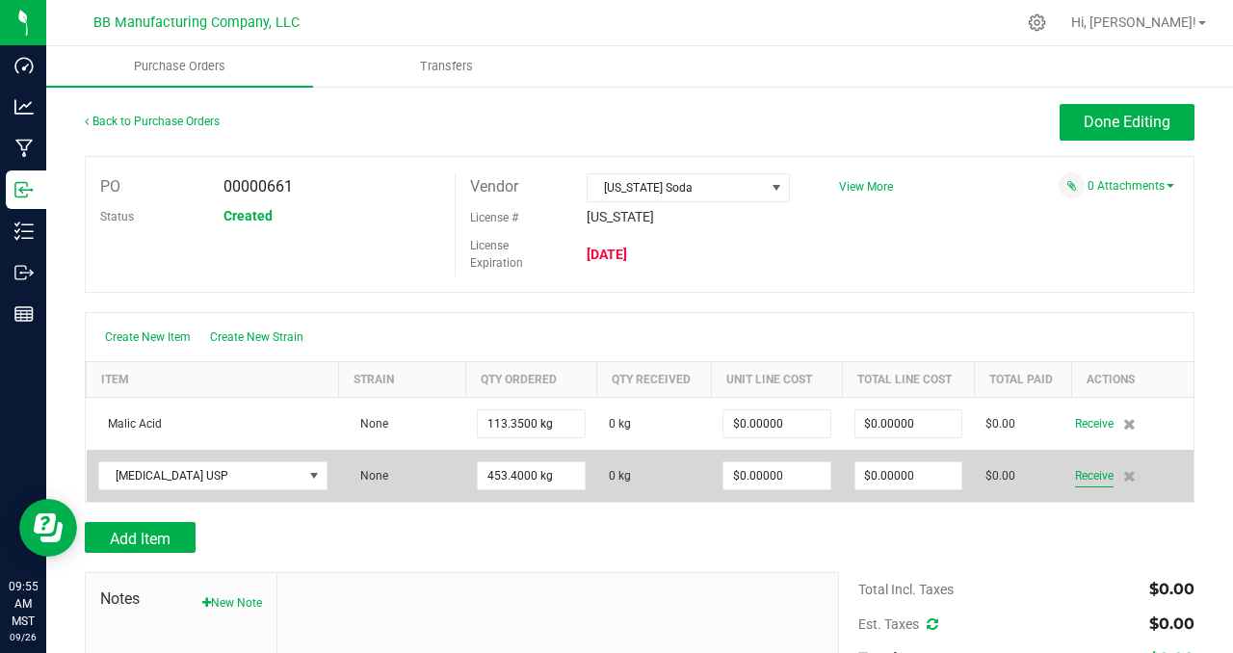
click at [1075, 475] on span "Receive" at bounding box center [1094, 475] width 39 height 23
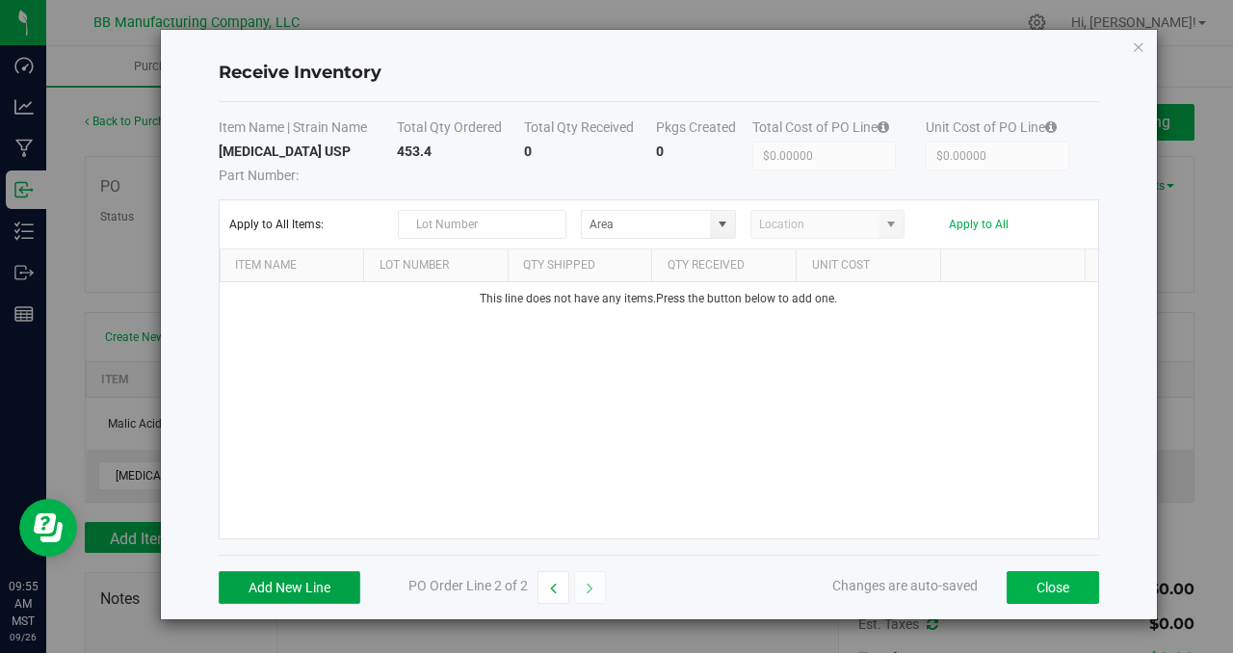
click at [316, 580] on button "Add New Line" at bounding box center [290, 587] width 142 height 33
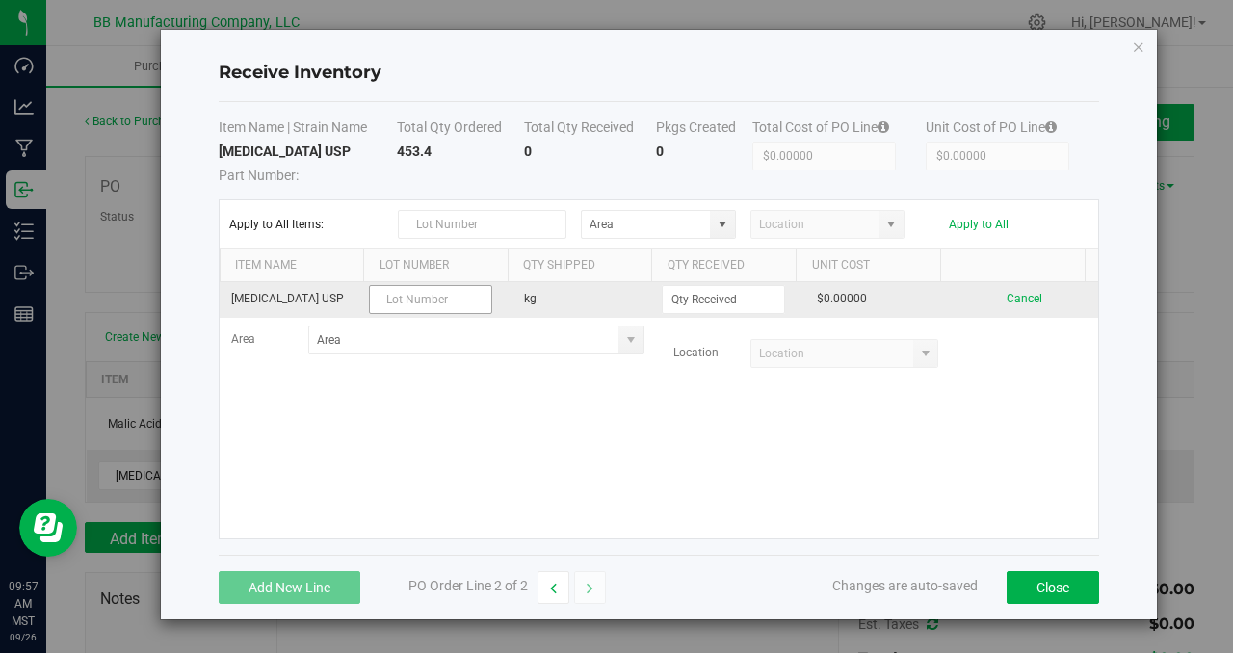
click at [445, 298] on input "text" at bounding box center [430, 299] width 123 height 29
type input "AA-25020229-G [DATE]"
click at [715, 300] on input at bounding box center [723, 299] width 121 height 27
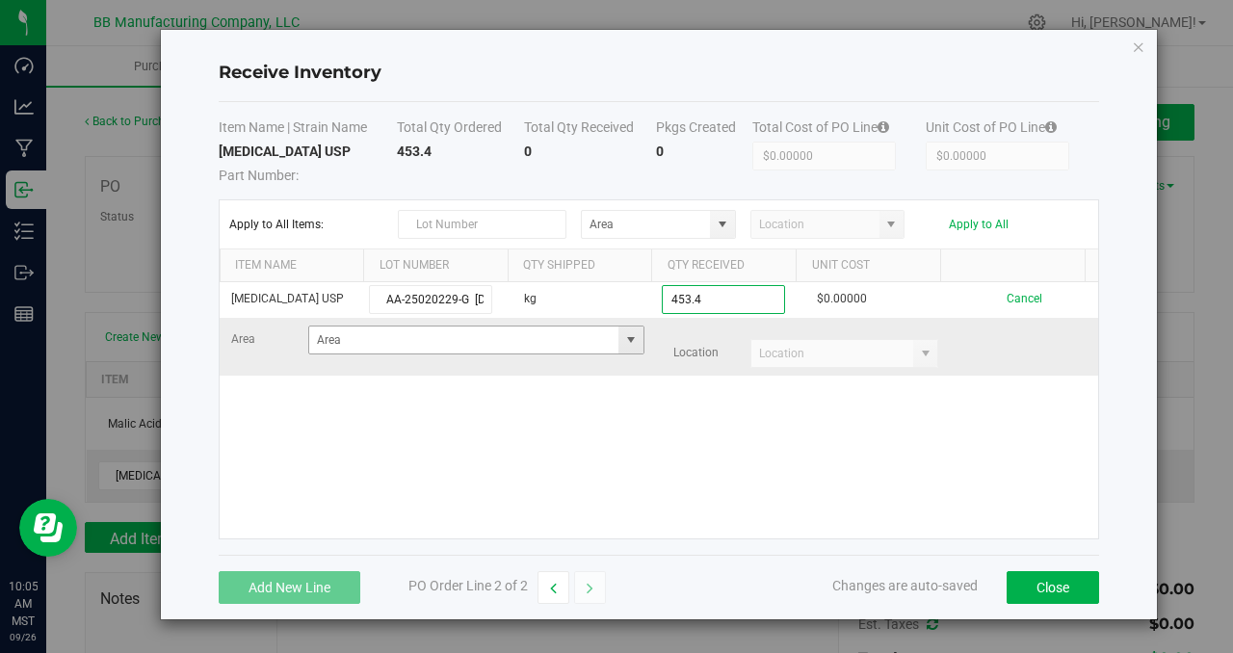
click at [623, 344] on span at bounding box center [630, 339] width 15 height 15
type input "453.4000 kg"
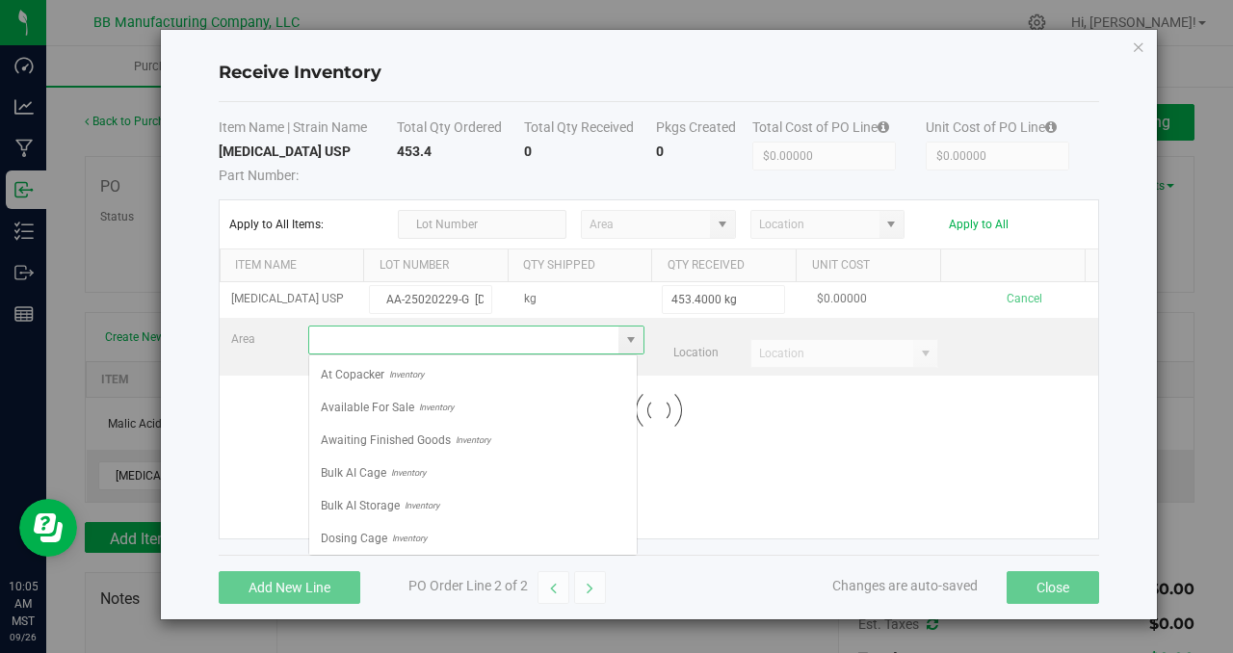
scroll to position [29, 328]
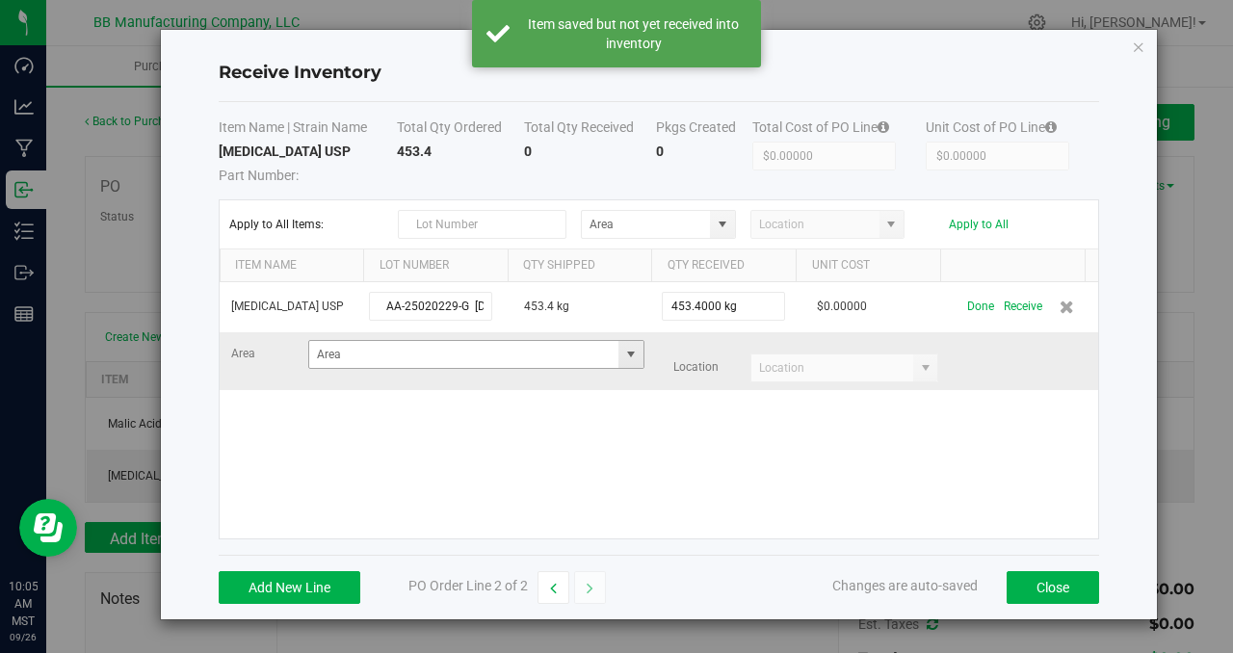
click at [623, 353] on span at bounding box center [630, 354] width 15 height 15
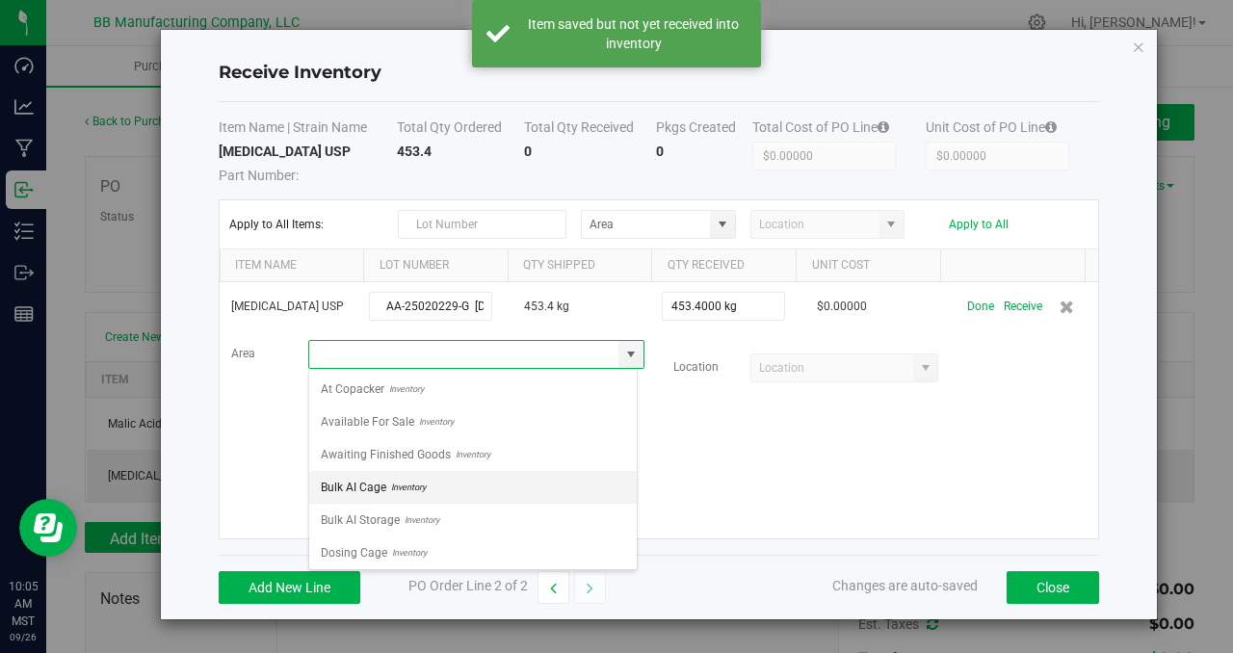
scroll to position [524, 0]
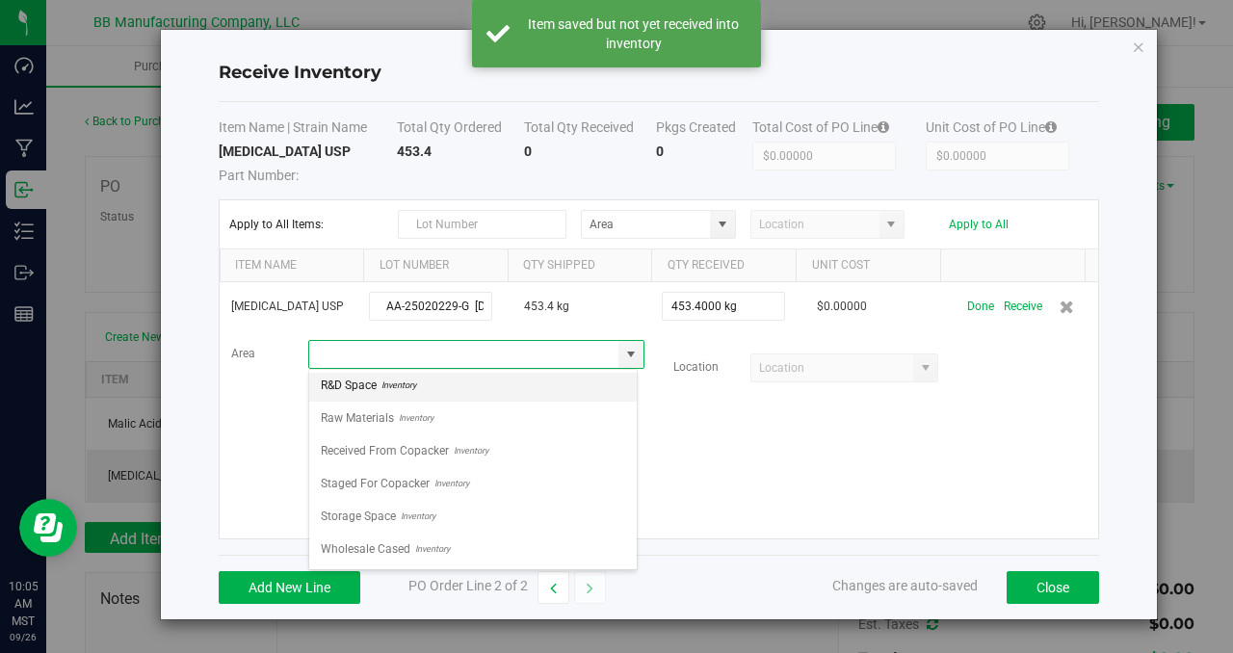
click at [401, 390] on span "Inventory" at bounding box center [396, 385] width 39 height 29
type input "R&D Space"
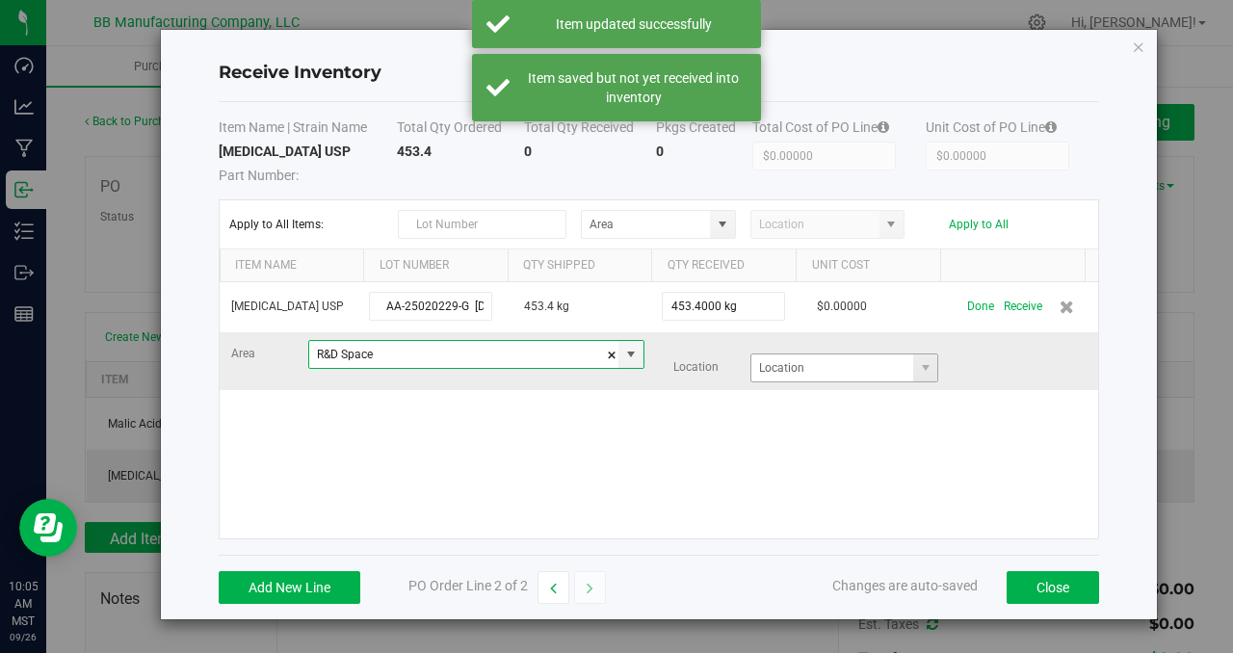
click at [922, 368] on span at bounding box center [925, 367] width 24 height 27
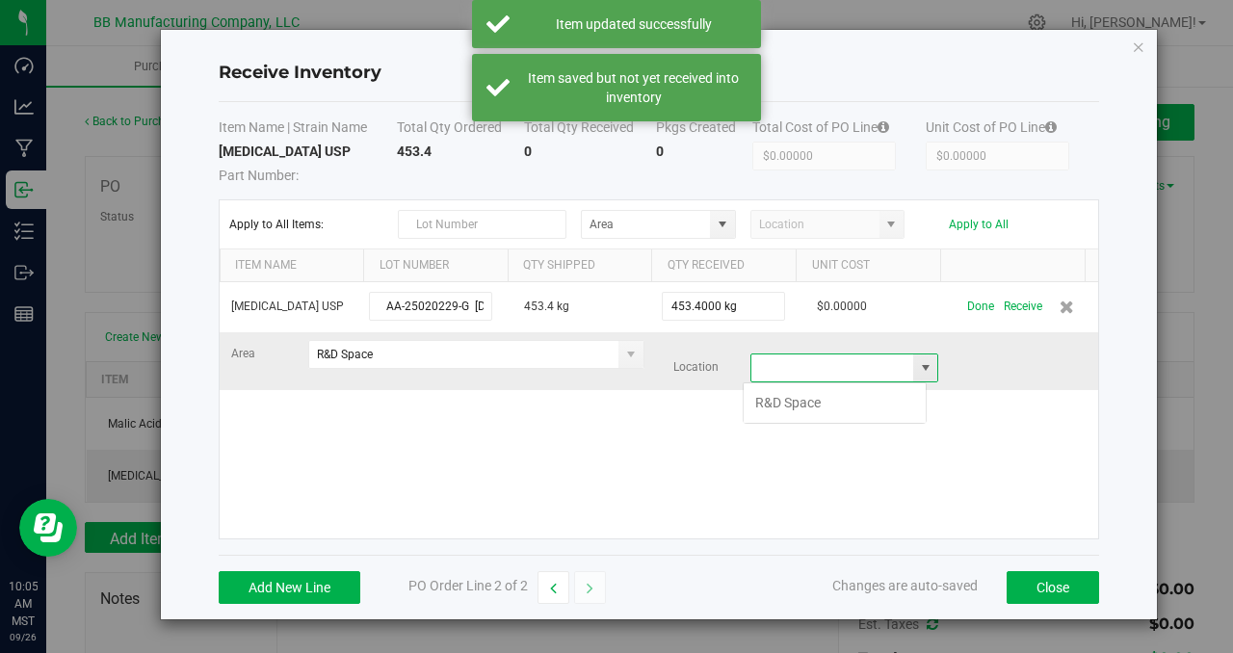
scroll to position [29, 184]
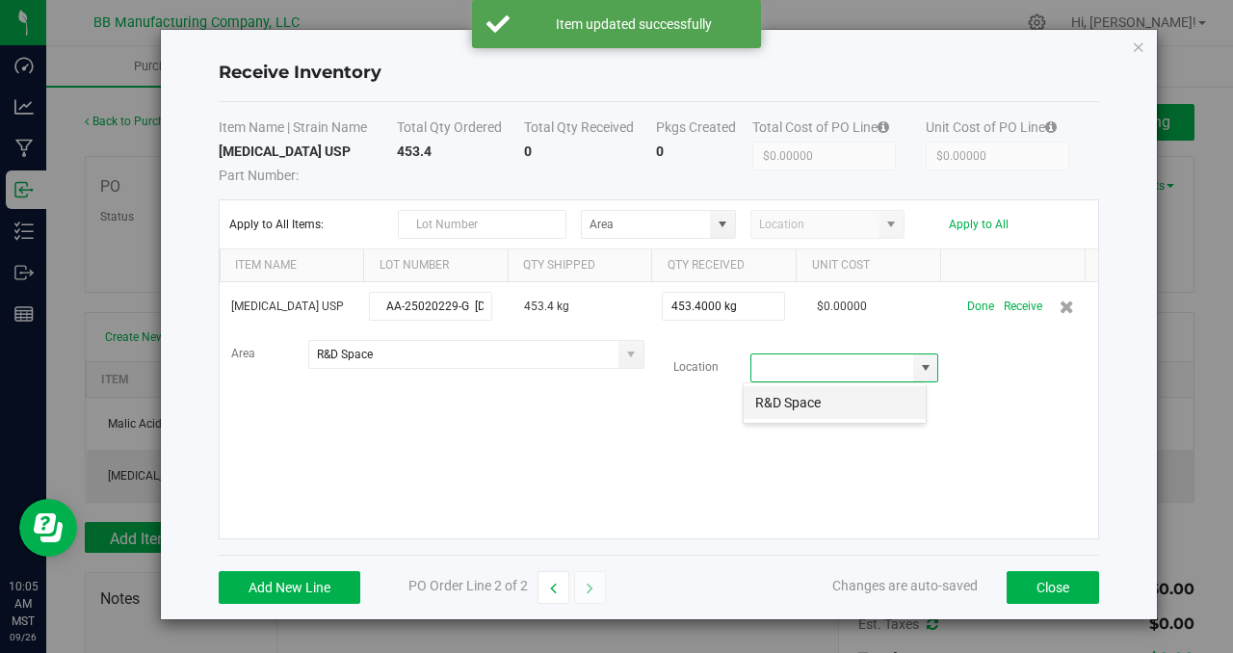
click at [879, 407] on li "R&D Space" at bounding box center [835, 402] width 182 height 33
type input "R&D Space"
drag, startPoint x: 654, startPoint y: 457, endPoint x: 679, endPoint y: 452, distance: 25.5
click at [654, 456] on div "[MEDICAL_DATA] USP AA-25020229-G [DATE] 453.4 kg 453.4000 kg $0.00000 Done Rece…" at bounding box center [659, 410] width 879 height 256
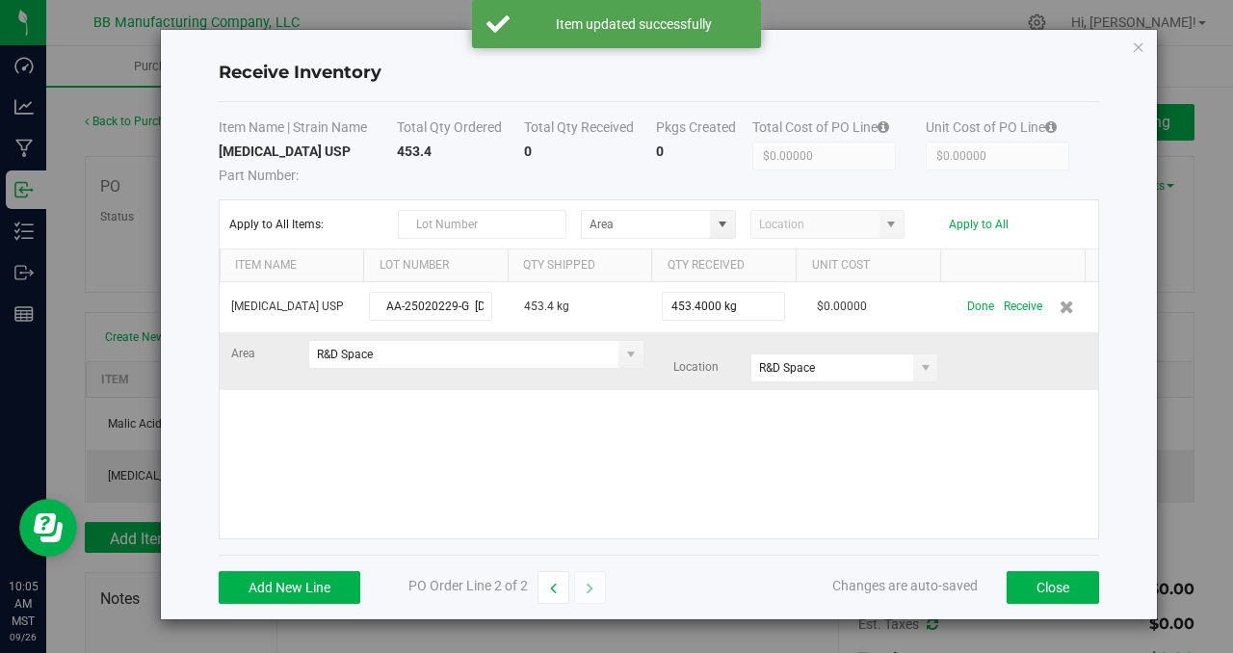
click at [991, 350] on div "Area R&D Space Location [GEOGRAPHIC_DATA]" at bounding box center [659, 361] width 884 height 42
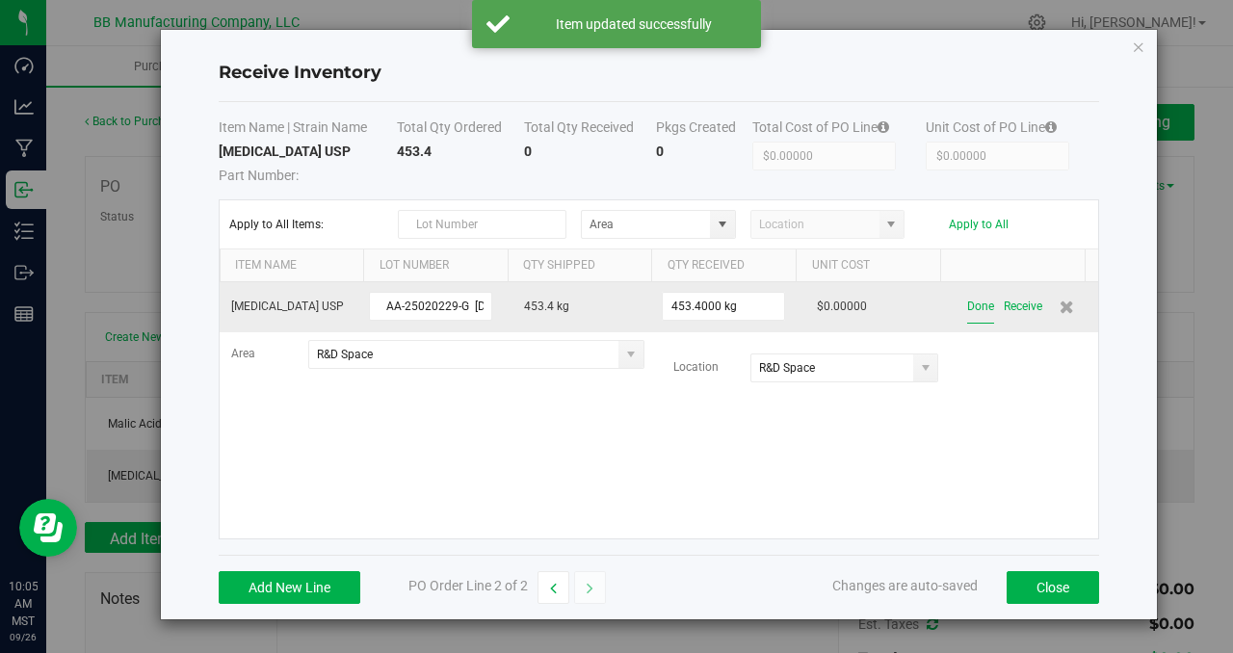
click at [967, 306] on button "Done" at bounding box center [980, 307] width 27 height 34
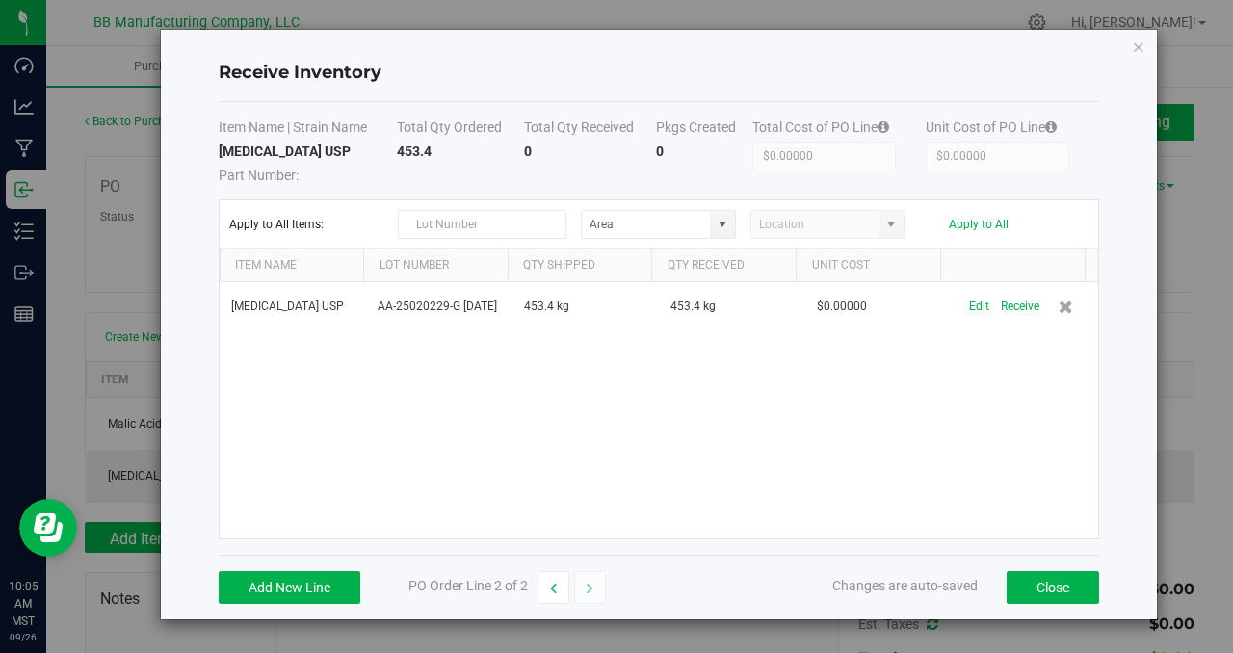
click at [628, 411] on div "[MEDICAL_DATA] USP AA-25020229-G [DATE] 453.4 kg 453.4 kg $0.00000 Edit Receive" at bounding box center [659, 410] width 879 height 256
drag, startPoint x: 610, startPoint y: 402, endPoint x: 972, endPoint y: 533, distance: 385.2
click at [664, 416] on div "[MEDICAL_DATA] USP AA-25020229-G [DATE] 453.4 kg 453.4 kg $0.00000 Edit Receive" at bounding box center [659, 410] width 879 height 256
click at [1059, 574] on button "Close" at bounding box center [1053, 587] width 92 height 33
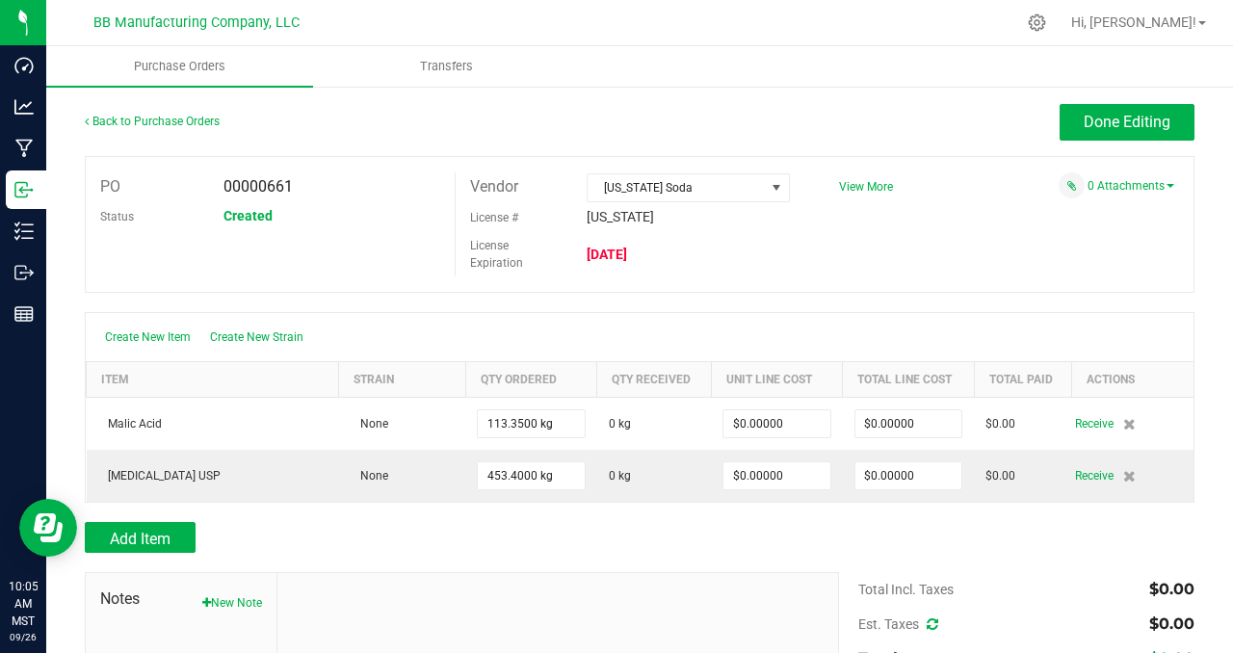
drag, startPoint x: 956, startPoint y: 223, endPoint x: 985, endPoint y: 179, distance: 52.6
click at [975, 196] on div "PO 00000661 Status Created Vendor [US_STATE] Soda License # [US_STATE] License …" at bounding box center [640, 224] width 1110 height 137
click at [840, 106] on div "Done Editing" at bounding box center [778, 122] width 832 height 37
drag, startPoint x: 1094, startPoint y: 229, endPoint x: 1100, endPoint y: 201, distance: 28.5
click at [1094, 229] on div "PO 00000661 Status Created Vendor [US_STATE] Soda License # [US_STATE] License …" at bounding box center [640, 224] width 1110 height 137
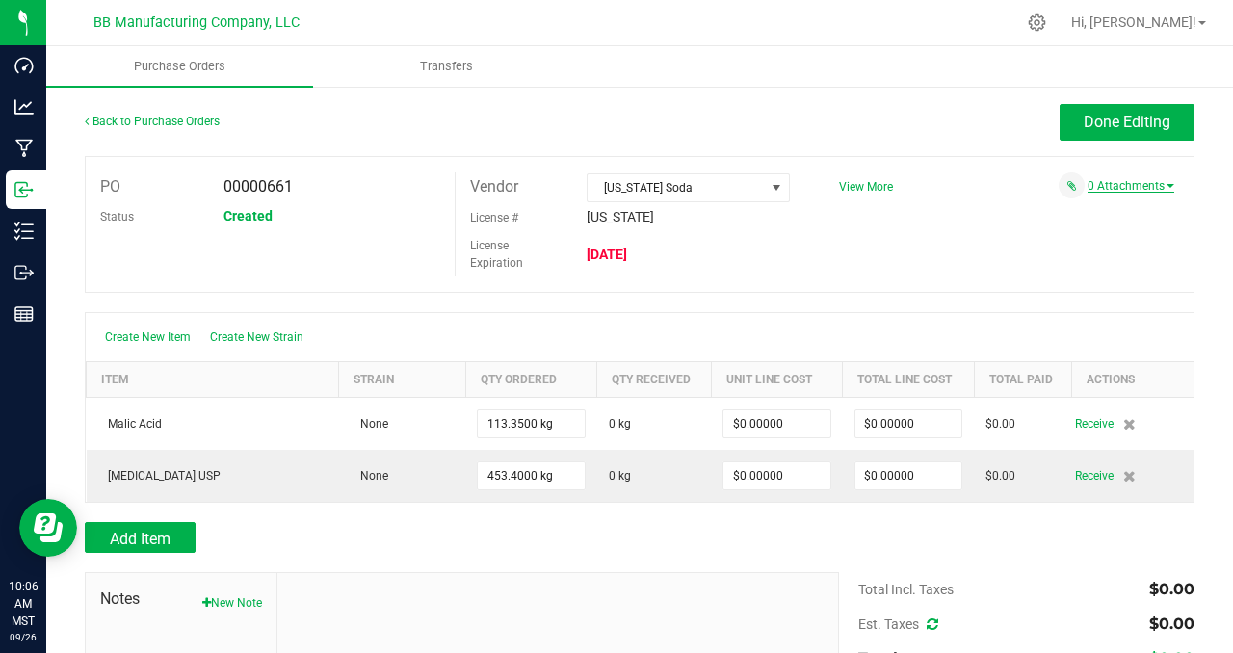
click at [1106, 185] on link "0 Attachments" at bounding box center [1131, 185] width 87 height 13
click at [1106, 206] on button "Attach new document" at bounding box center [1111, 211] width 126 height 17
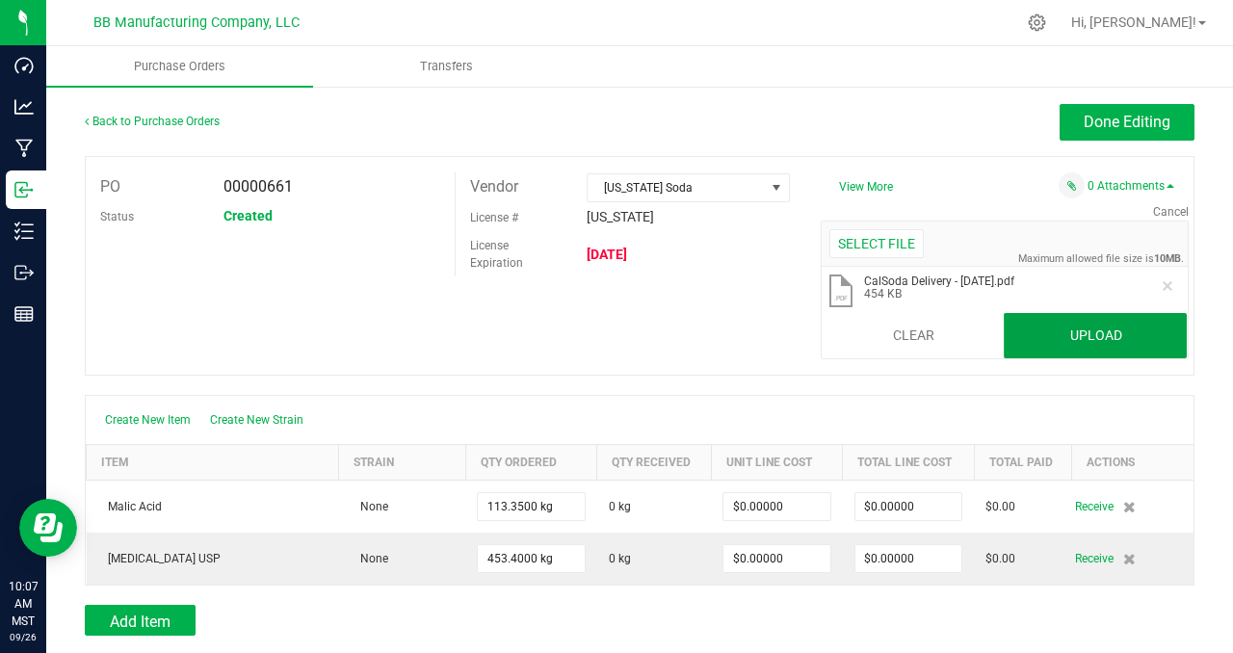
click at [1077, 321] on button "Upload" at bounding box center [1095, 336] width 183 height 46
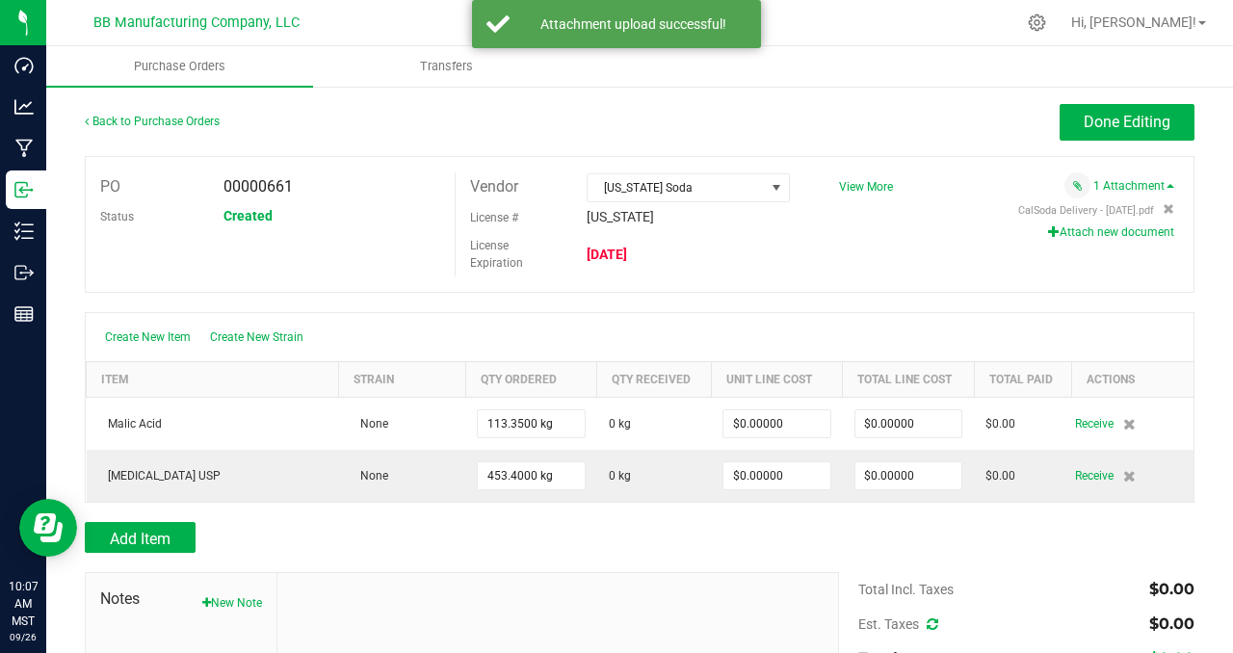
click at [773, 126] on div "Done Editing" at bounding box center [778, 122] width 832 height 37
click at [1109, 117] on span "Done Editing" at bounding box center [1127, 122] width 87 height 18
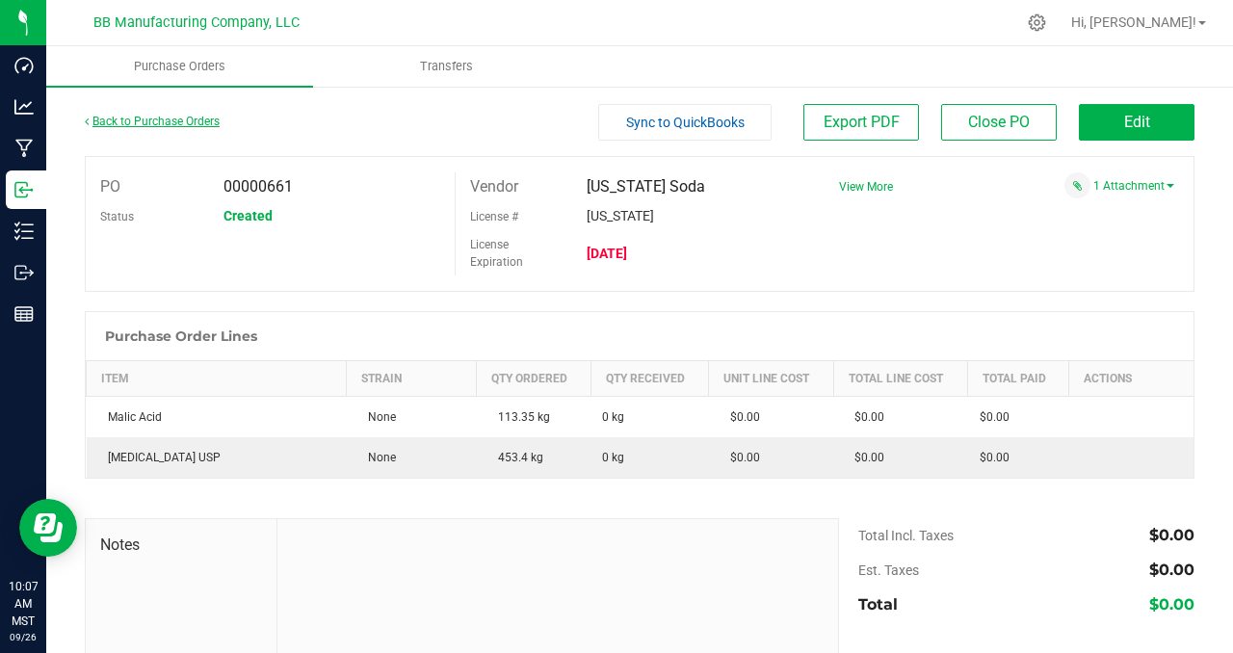
click at [174, 118] on link "Back to Purchase Orders" at bounding box center [152, 121] width 135 height 13
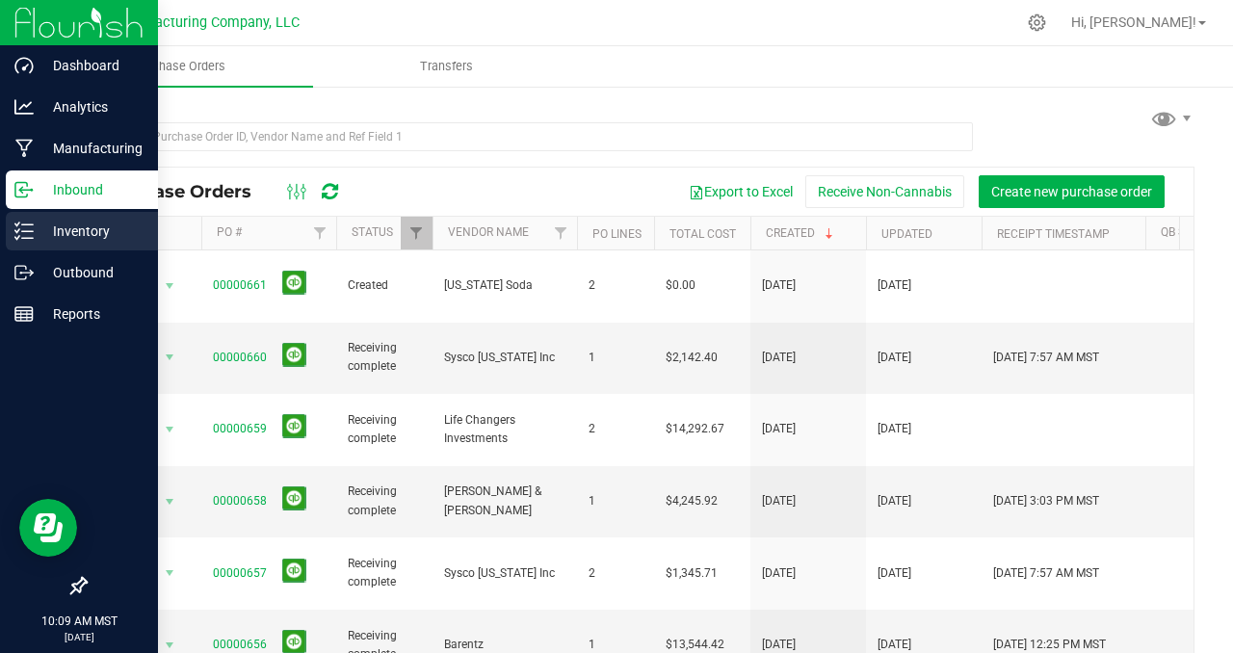
click at [88, 234] on p "Inventory" at bounding box center [92, 231] width 116 height 23
